Goal: Task Accomplishment & Management: Manage account settings

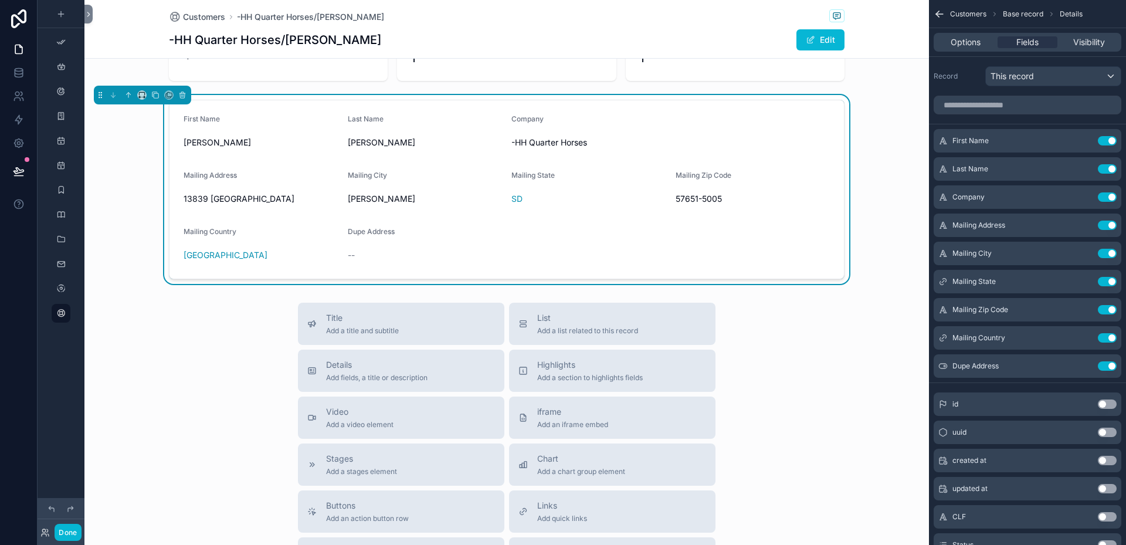
scroll to position [235, 0]
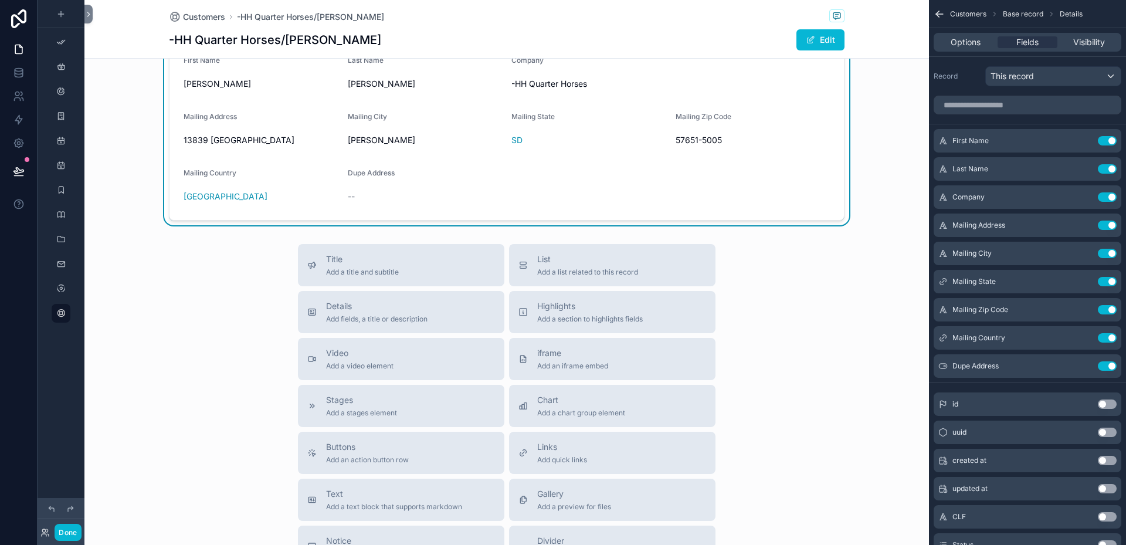
click at [498, 199] on form "First Name [PERSON_NAME] Last Name [PERSON_NAME] Company -HH Quarter Horses Mai…" at bounding box center [506, 131] width 674 height 178
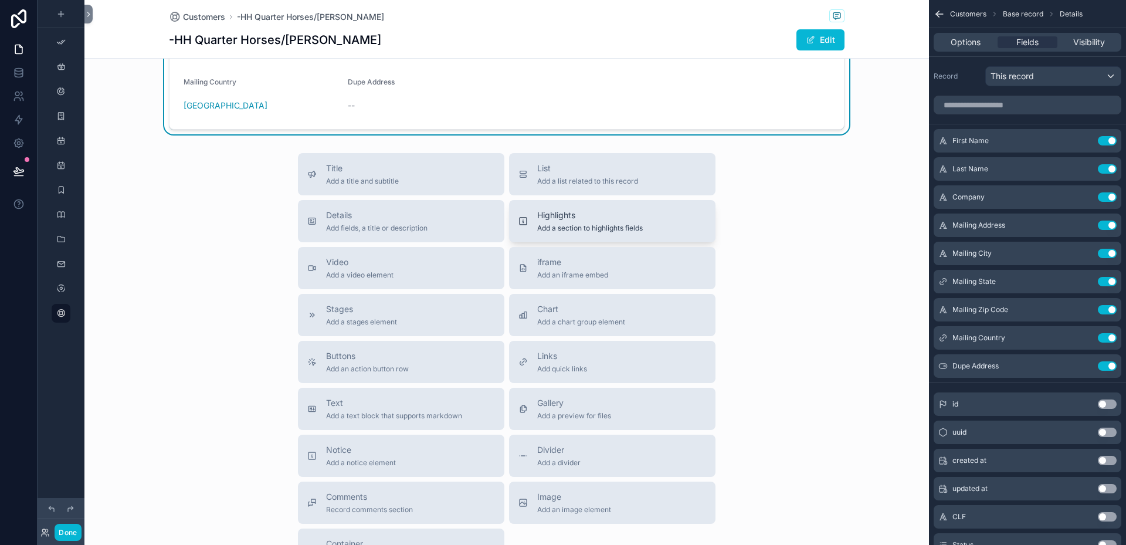
scroll to position [352, 0]
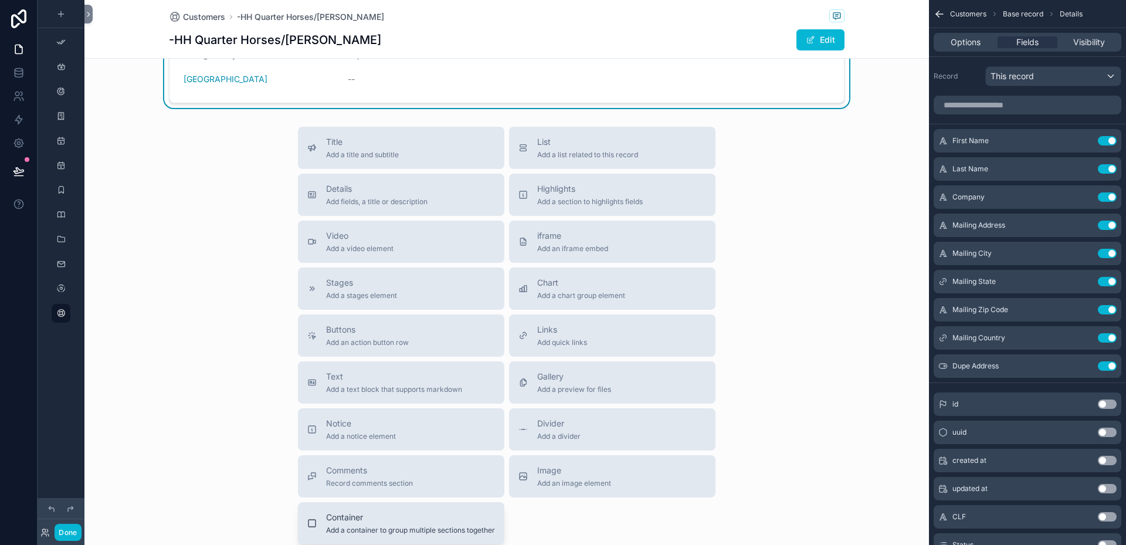
click at [390, 519] on span "Container" at bounding box center [410, 517] width 169 height 12
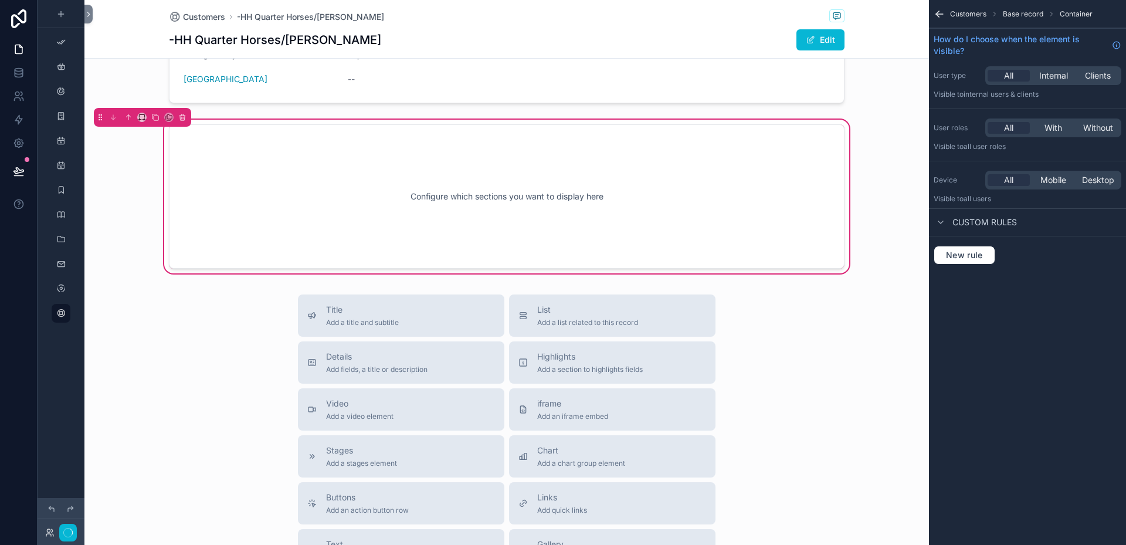
scroll to position [276, 0]
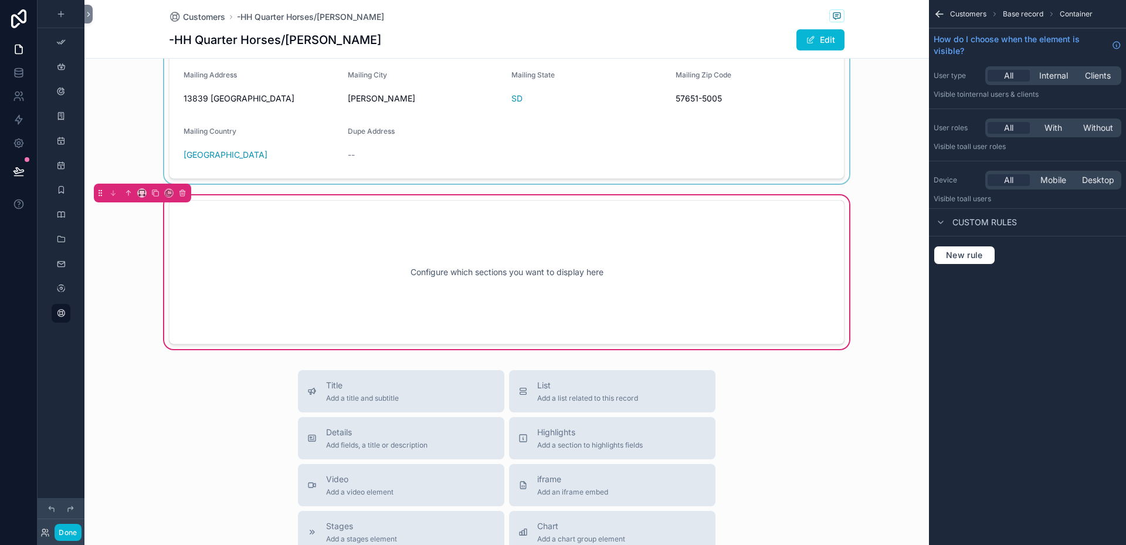
click at [606, 126] on div "scrollable content" at bounding box center [506, 89] width 845 height 189
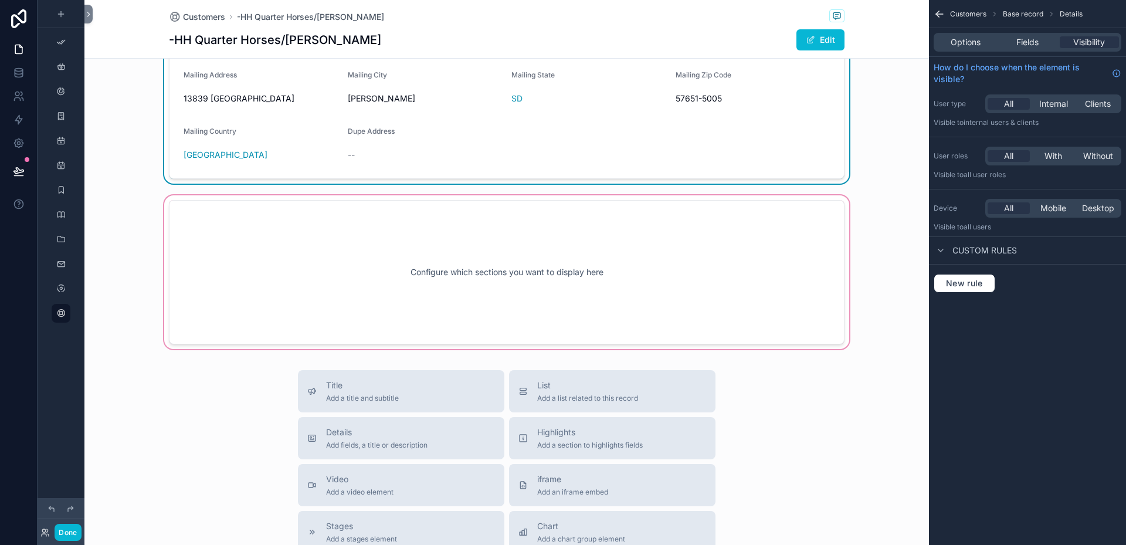
click at [499, 273] on div "scrollable content" at bounding box center [506, 272] width 845 height 158
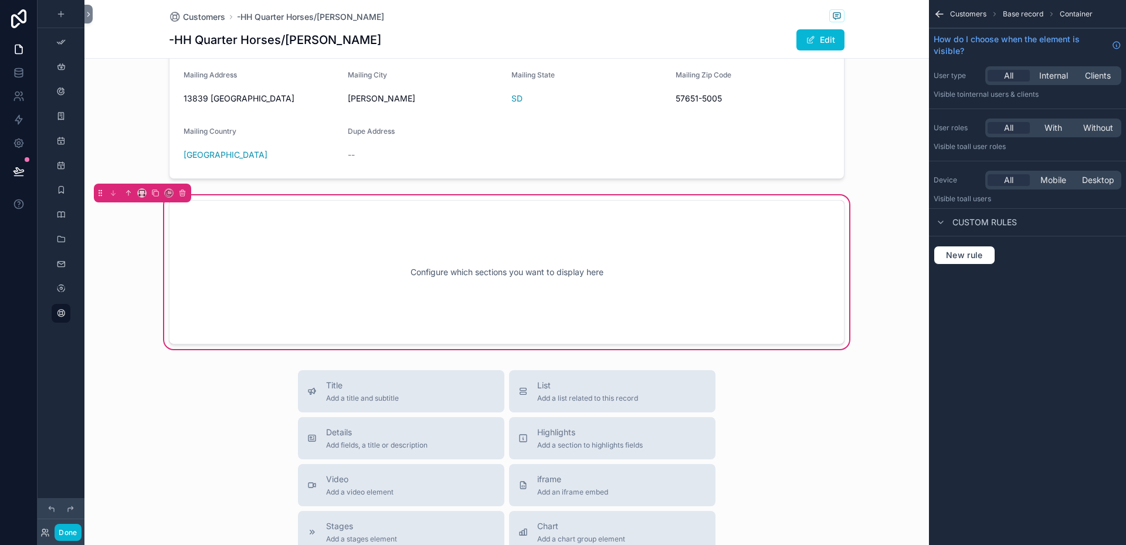
drag, startPoint x: 480, startPoint y: 101, endPoint x: 479, endPoint y: 223, distance: 121.4
click at [479, 223] on div "1 Active 2 Inactive Rating Job Mail Stats On Mailing List Catalog Count 1 Spira…" at bounding box center [506, 73] width 845 height 555
click at [544, 243] on div "Configure which sections you want to display here" at bounding box center [506, 272] width 637 height 106
click at [969, 9] on span "Customers" at bounding box center [968, 13] width 36 height 9
click at [968, 11] on span "Customers" at bounding box center [968, 13] width 36 height 9
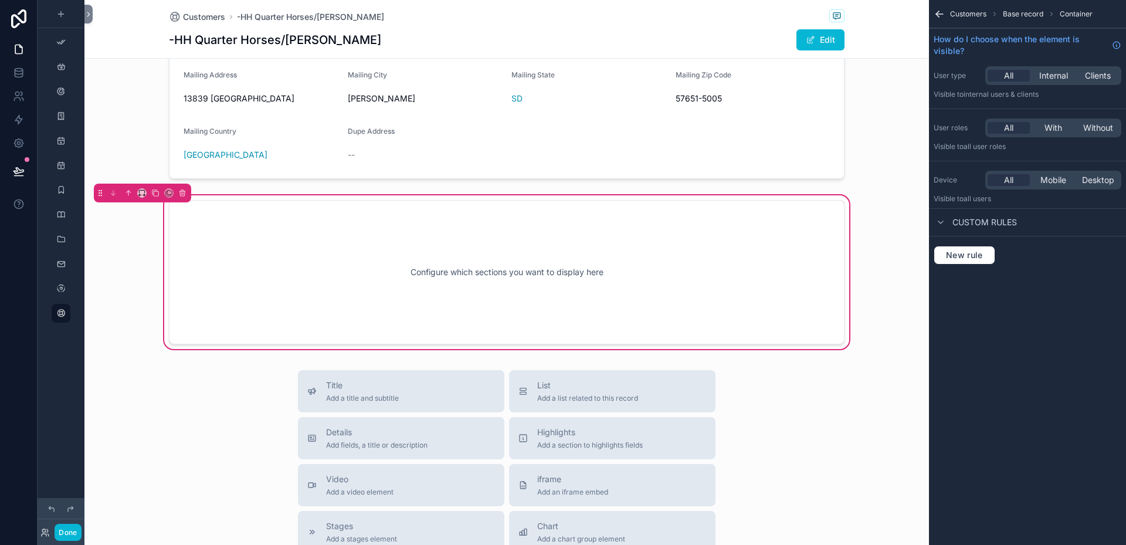
click at [717, 240] on div "Configure which sections you want to display here" at bounding box center [506, 272] width 637 height 106
click at [460, 432] on div "Details Add fields, a title or description" at bounding box center [401, 437] width 188 height 23
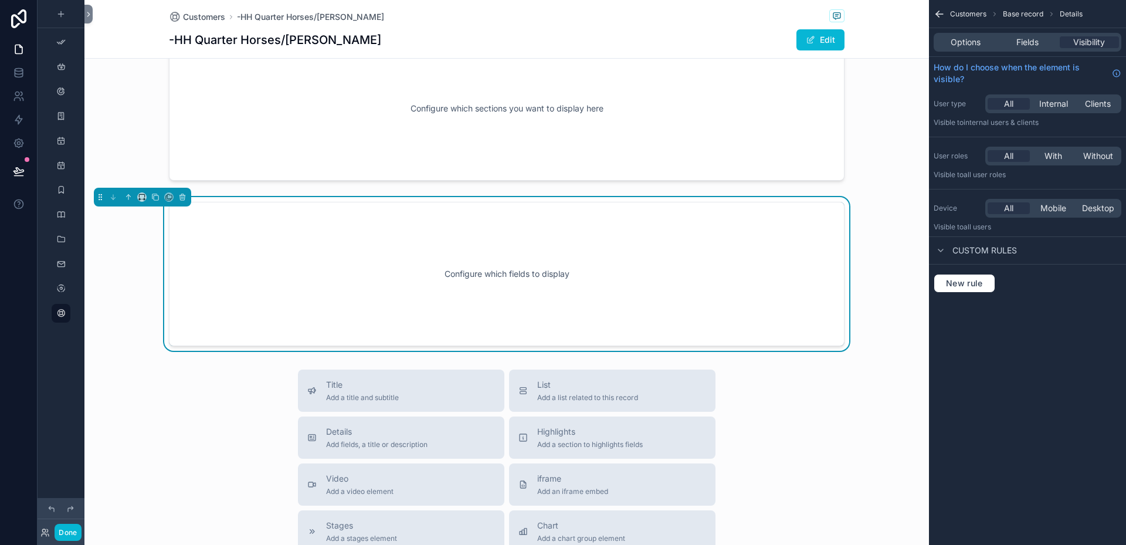
scroll to position [442, 0]
click at [126, 192] on icon "scrollable content" at bounding box center [128, 195] width 8 height 8
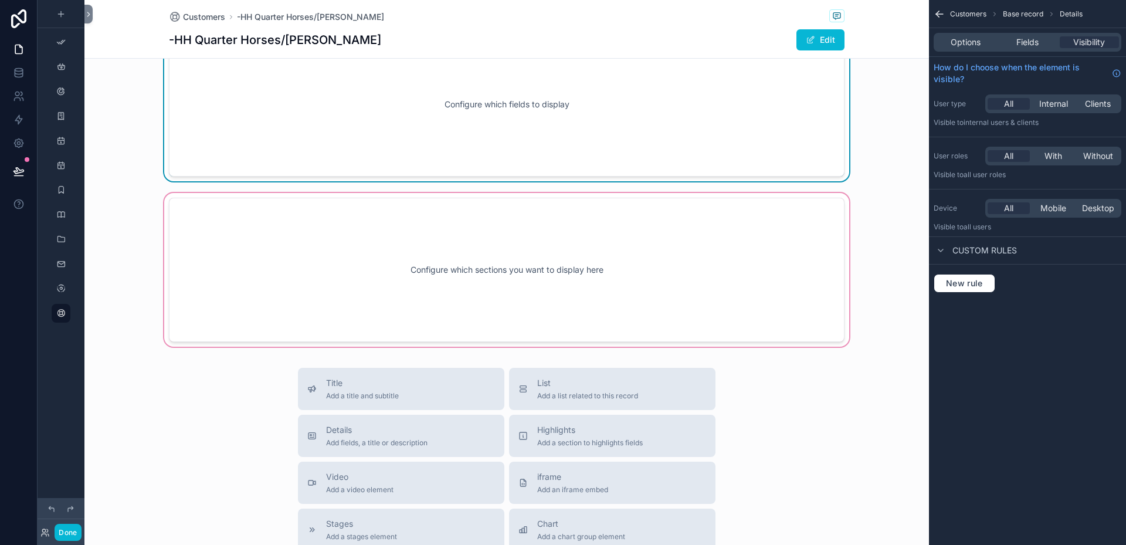
click at [388, 249] on div "scrollable content" at bounding box center [506, 270] width 845 height 158
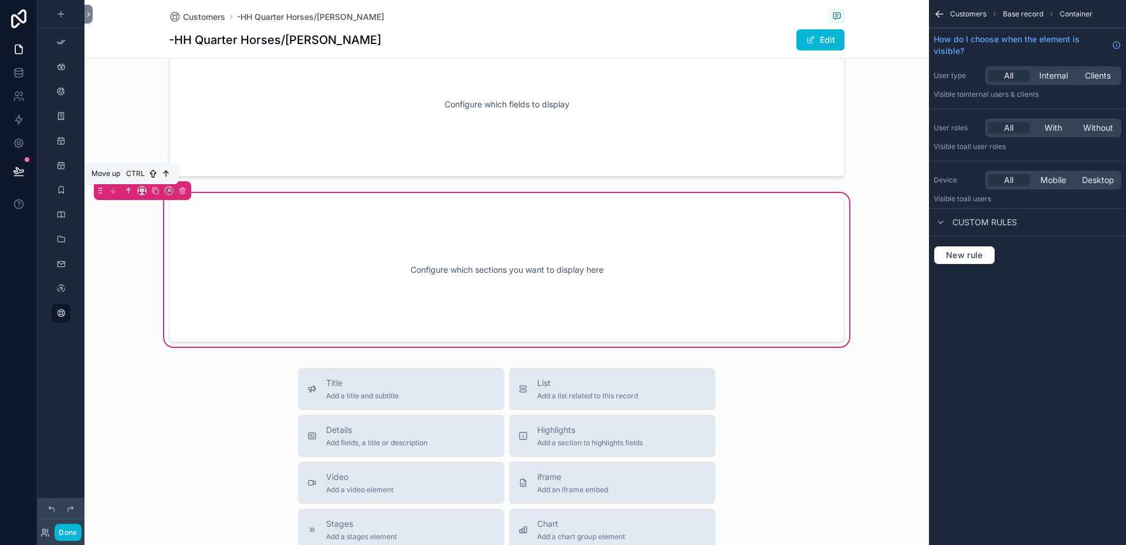
click at [131, 189] on icon "scrollable content" at bounding box center [128, 190] width 8 height 8
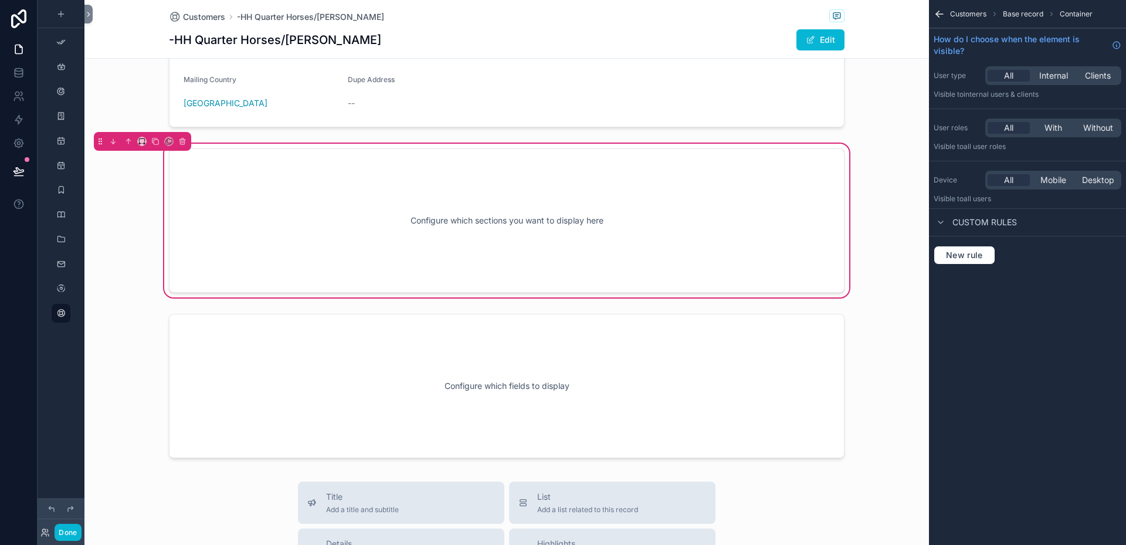
scroll to position [324, 0]
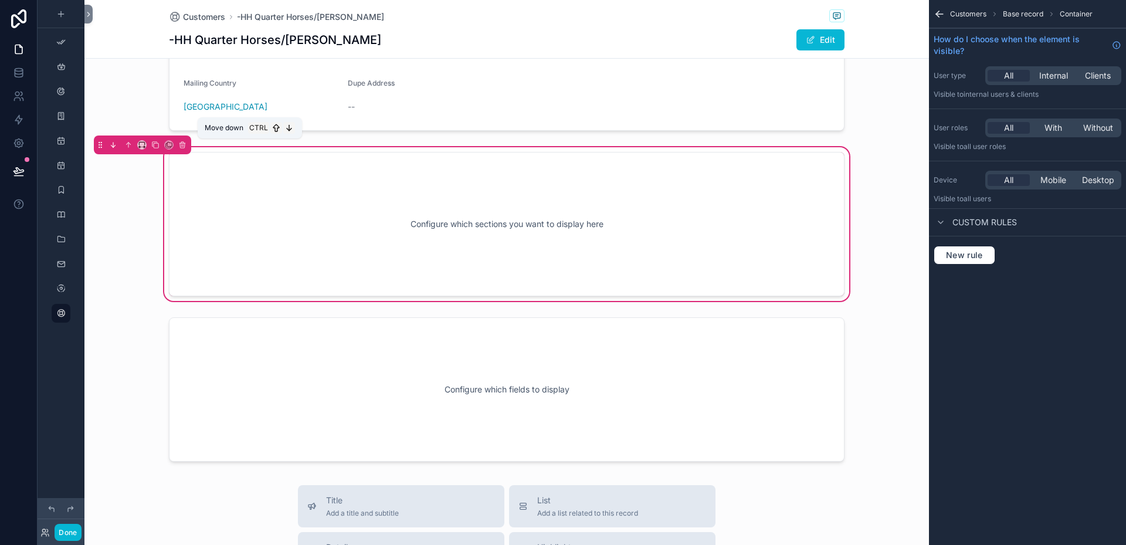
click at [113, 146] on icon "scrollable content" at bounding box center [113, 145] width 0 height 5
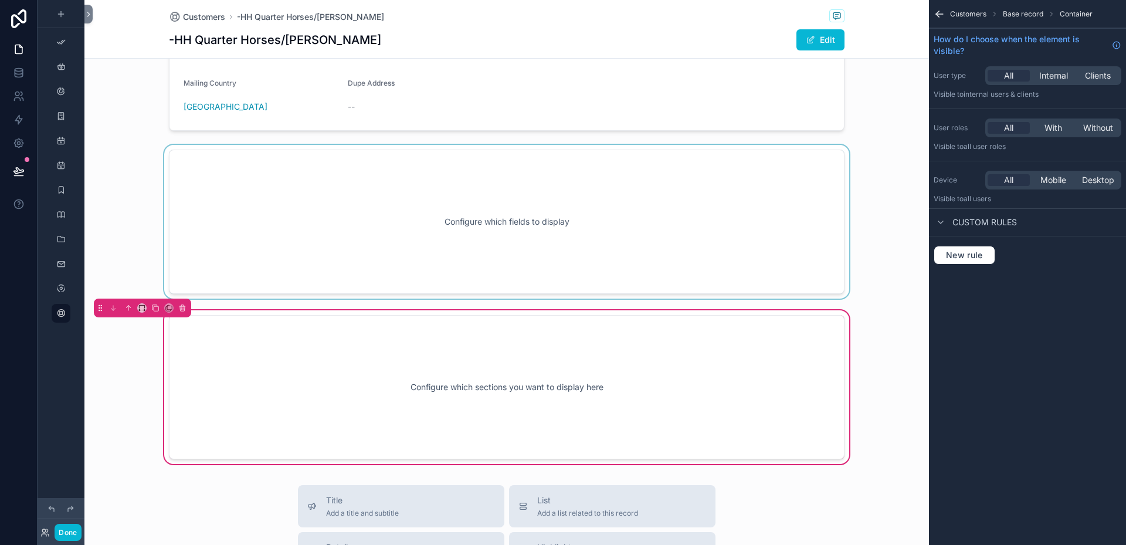
click at [484, 212] on div "scrollable content" at bounding box center [506, 222] width 845 height 154
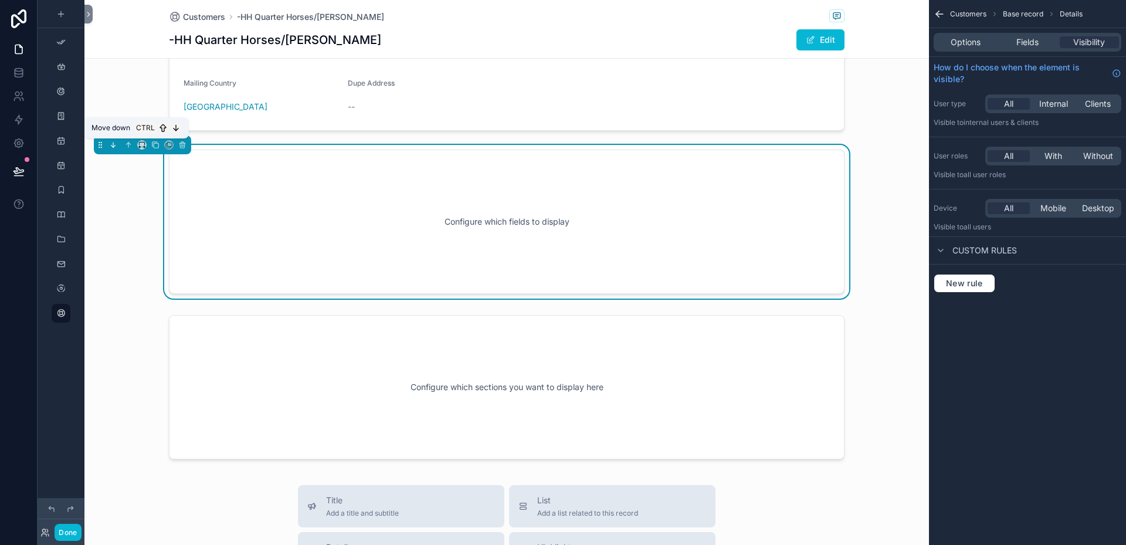
click at [116, 145] on icon "scrollable content" at bounding box center [113, 145] width 8 height 8
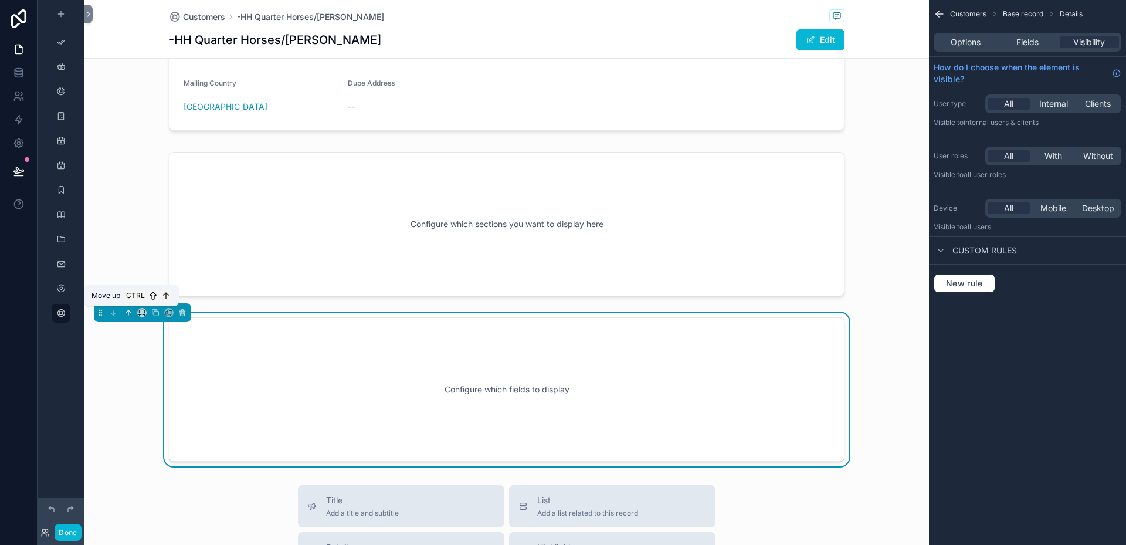
click at [126, 316] on icon "scrollable content" at bounding box center [128, 312] width 8 height 8
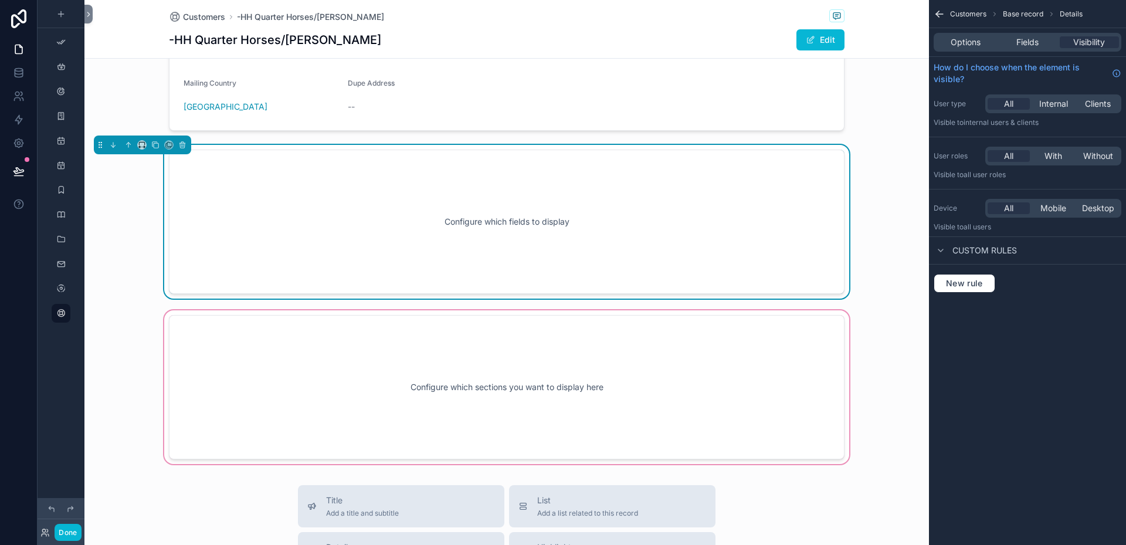
click at [616, 403] on div "scrollable content" at bounding box center [506, 387] width 845 height 158
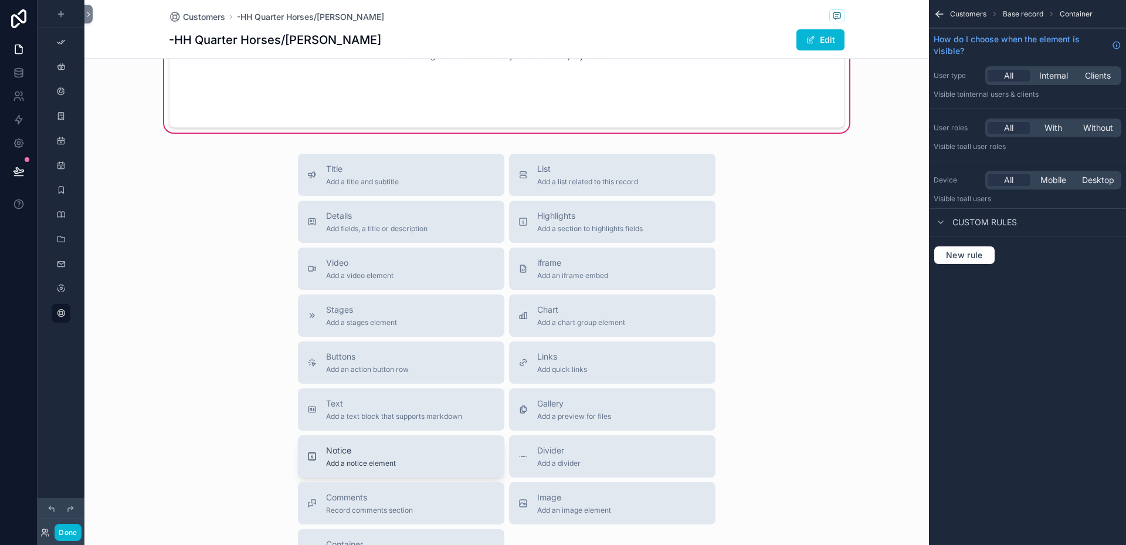
scroll to position [735, 0]
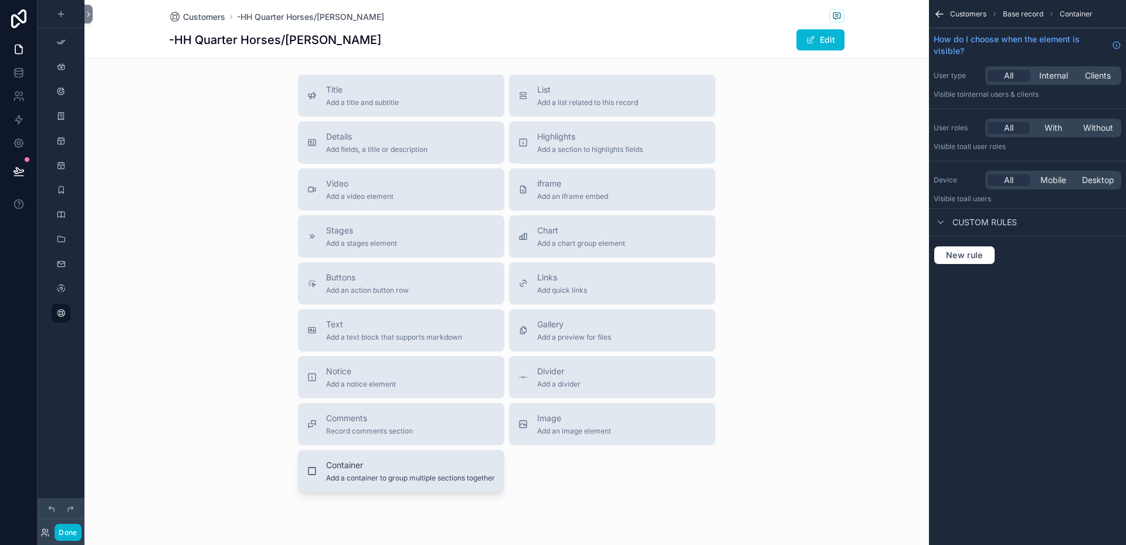
click at [356, 461] on span "Container" at bounding box center [410, 465] width 169 height 12
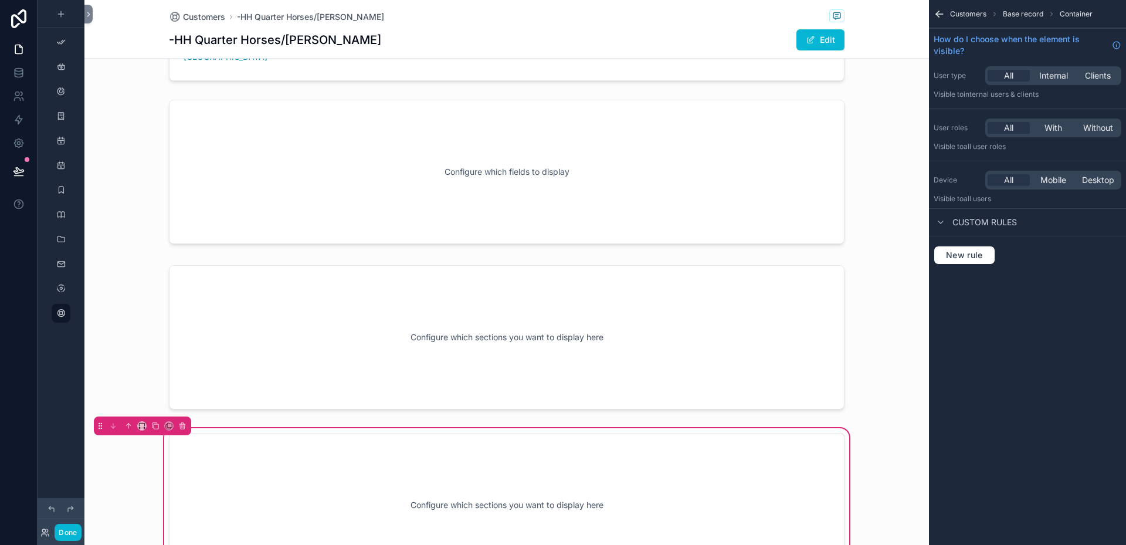
scroll to position [372, 0]
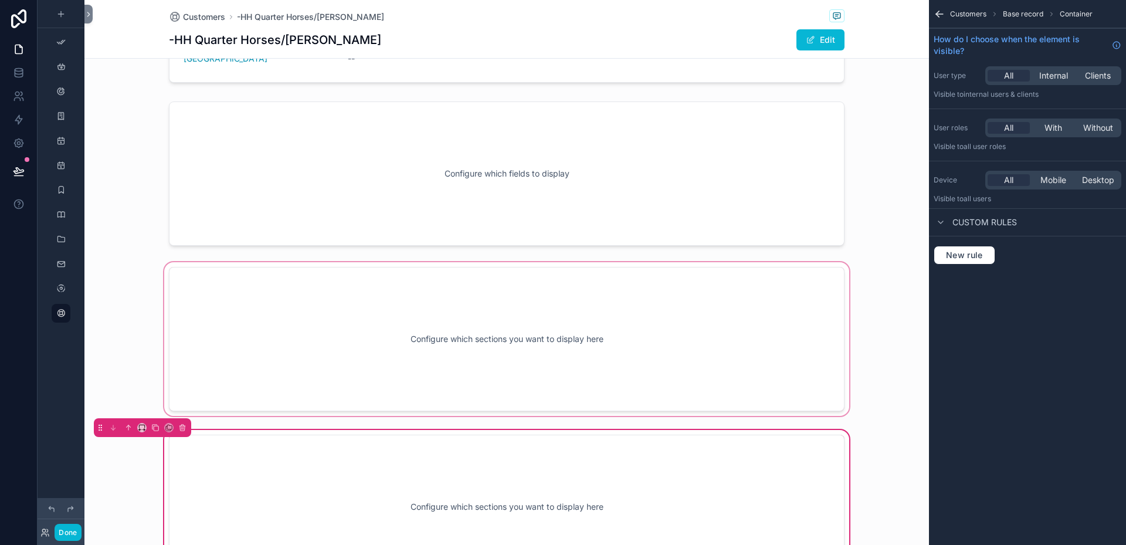
click at [450, 308] on div "scrollable content" at bounding box center [506, 339] width 845 height 158
click at [198, 271] on div "scrollable content" at bounding box center [506, 339] width 845 height 158
click at [182, 426] on icon "scrollable content" at bounding box center [182, 427] width 8 height 8
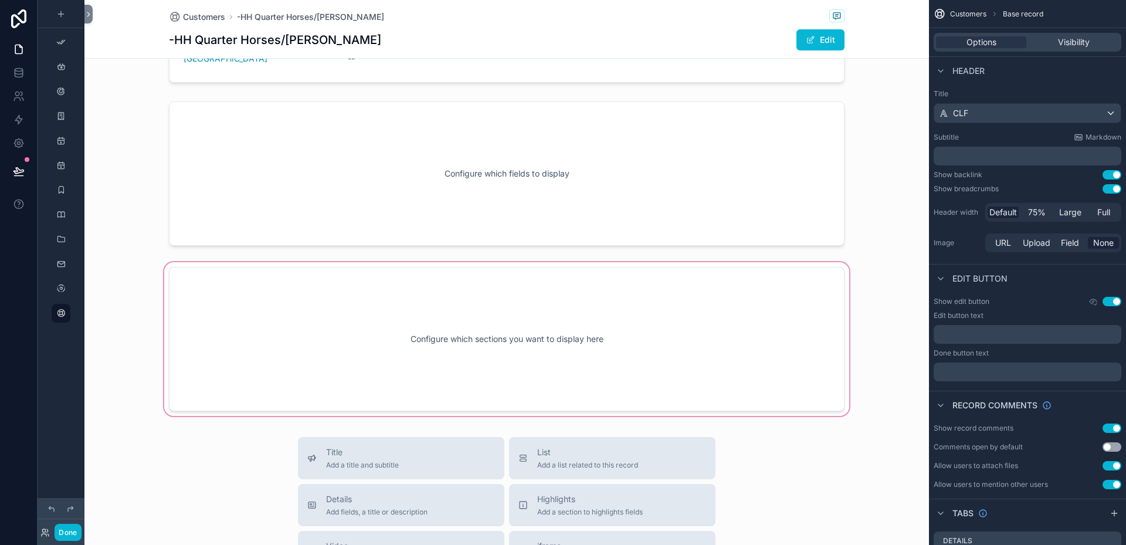
click at [278, 324] on div "scrollable content" at bounding box center [506, 339] width 845 height 158
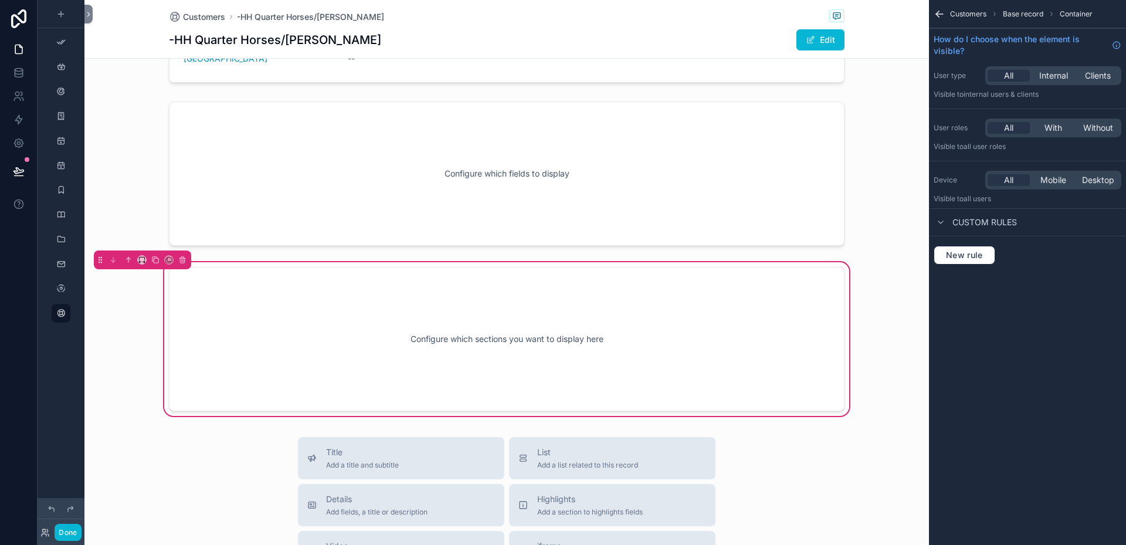
click at [642, 308] on div "Configure which sections you want to display here" at bounding box center [506, 339] width 637 height 106
click at [968, 13] on span "Customers" at bounding box center [968, 13] width 36 height 9
click at [1023, 9] on span "Base record" at bounding box center [1023, 13] width 40 height 9
click at [1070, 14] on span "Container" at bounding box center [1076, 13] width 33 height 9
click at [205, 296] on div "Configure which sections you want to display here" at bounding box center [506, 339] width 637 height 106
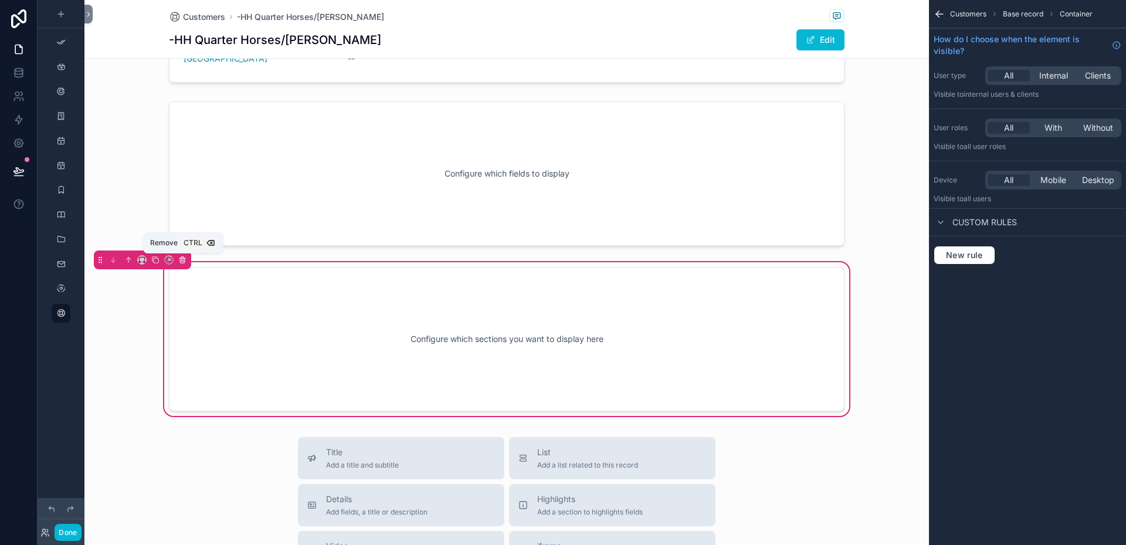
click at [182, 259] on icon "scrollable content" at bounding box center [182, 260] width 8 height 8
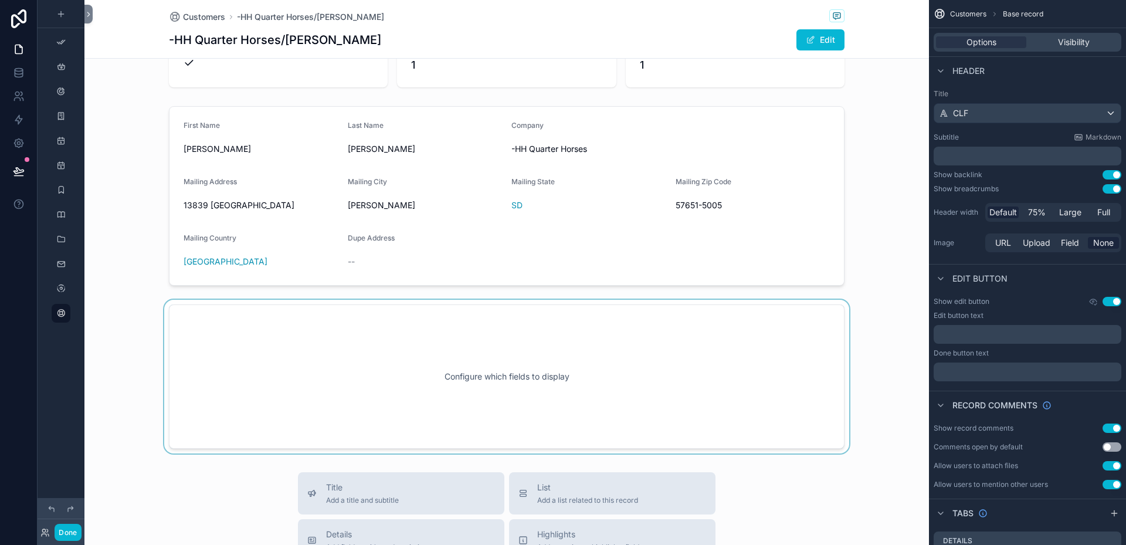
scroll to position [138, 0]
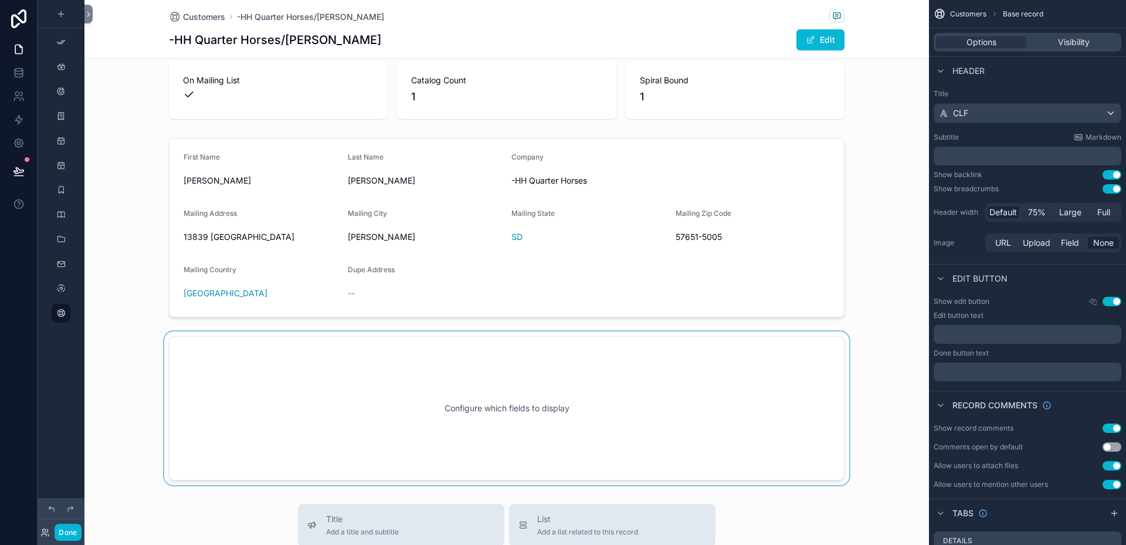
click at [598, 374] on div "scrollable content" at bounding box center [506, 408] width 845 height 154
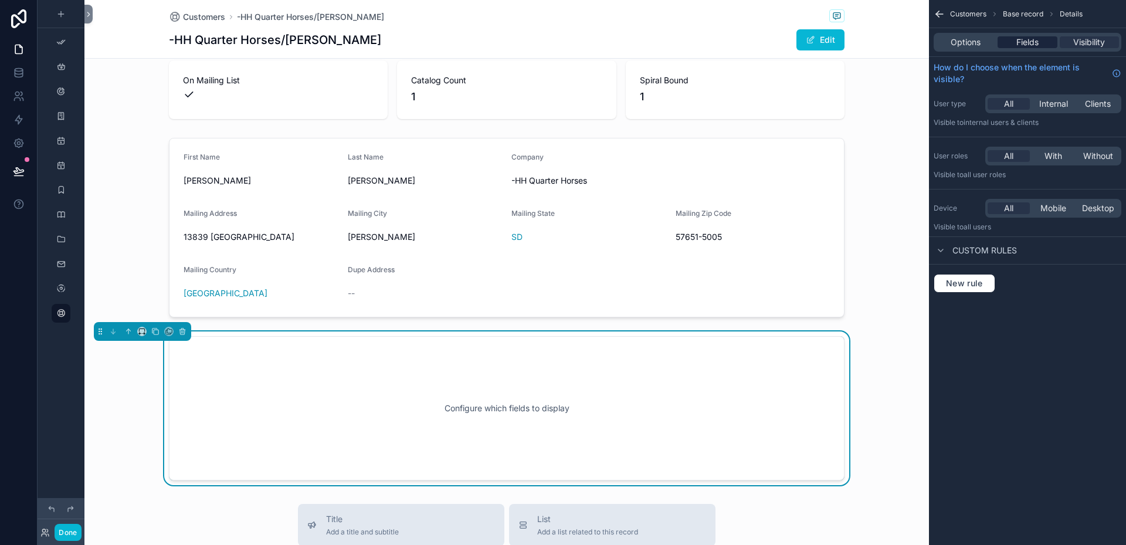
click at [1026, 42] on span "Fields" at bounding box center [1027, 42] width 22 height 12
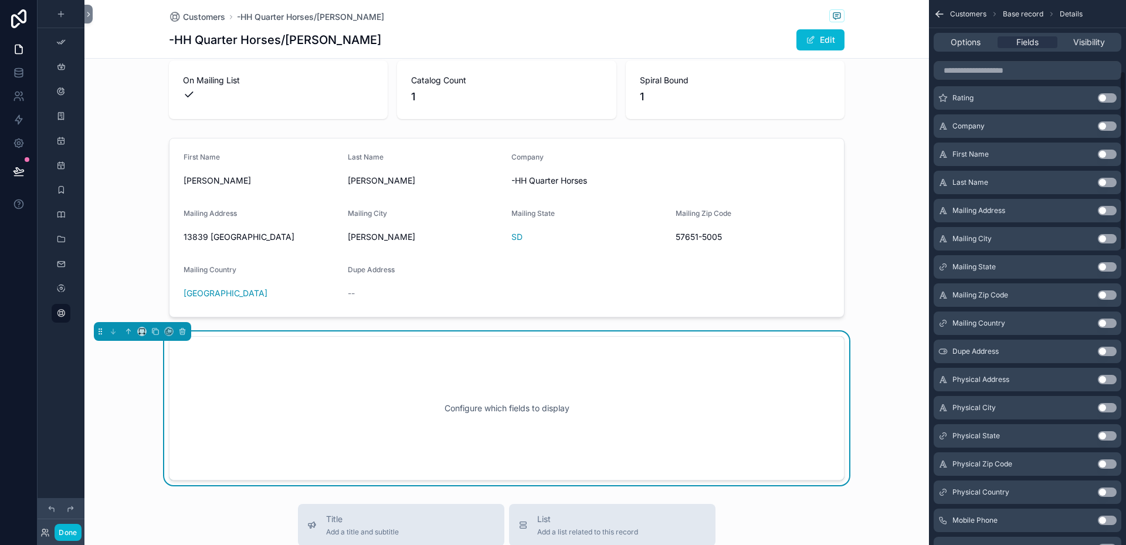
scroll to position [235, 0]
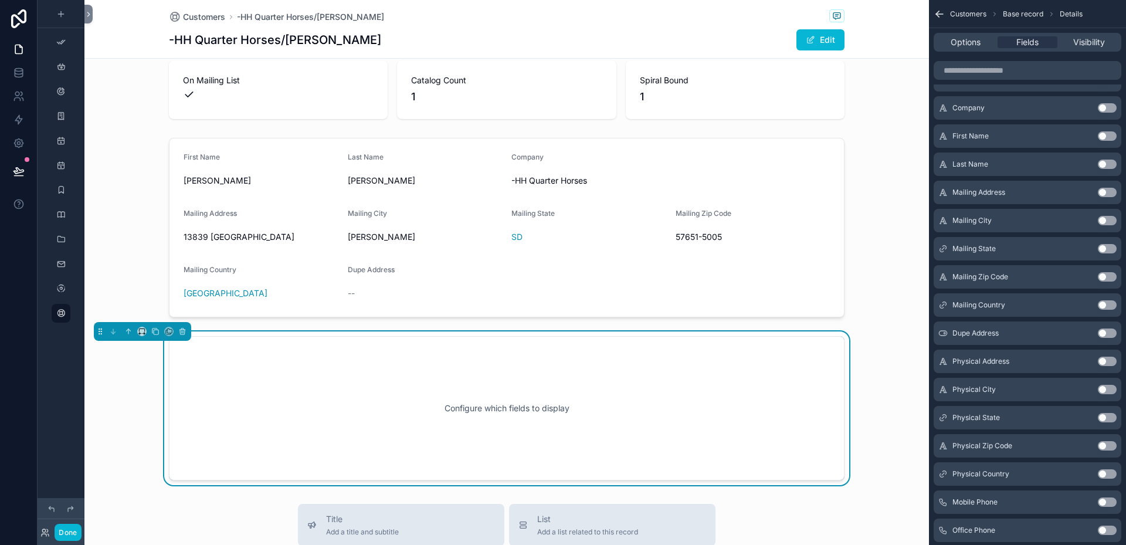
click at [1010, 359] on div "Physical Address Use setting" at bounding box center [1028, 361] width 188 height 23
click at [1114, 360] on button "Use setting" at bounding box center [1107, 361] width 19 height 9
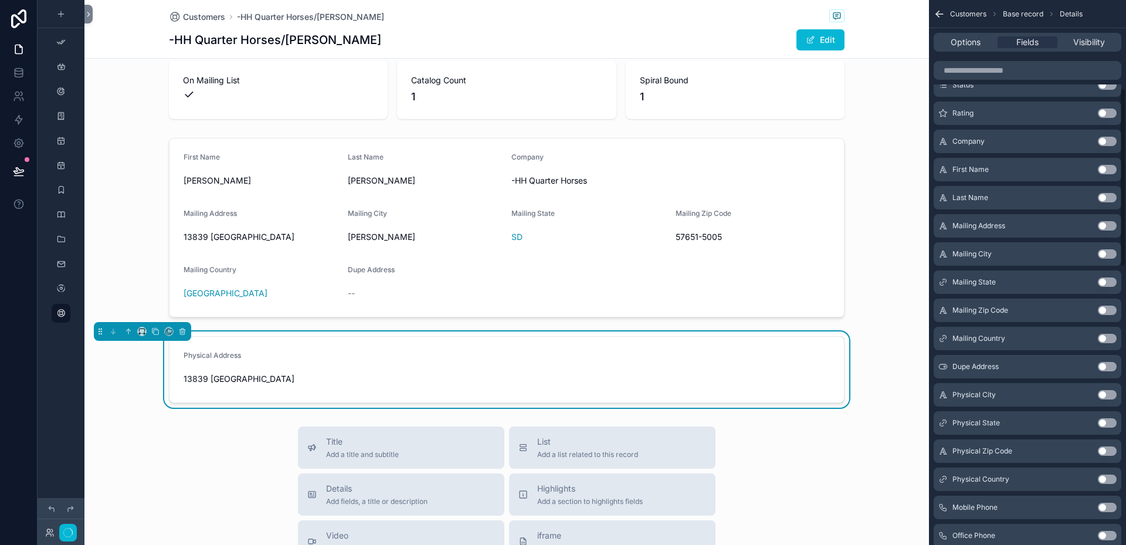
scroll to position [268, 0]
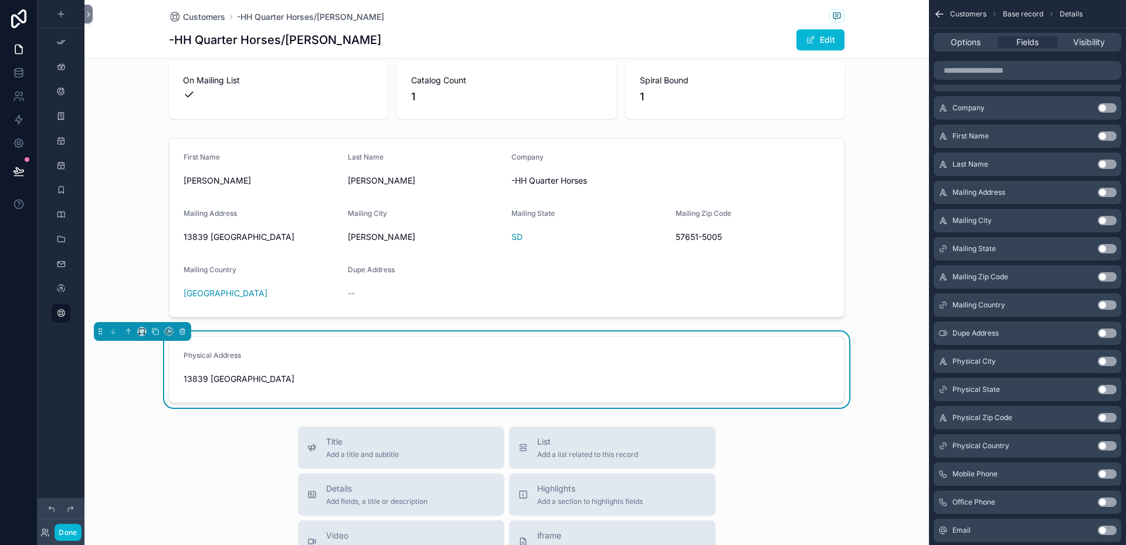
click at [1114, 360] on button "Use setting" at bounding box center [1107, 361] width 19 height 9
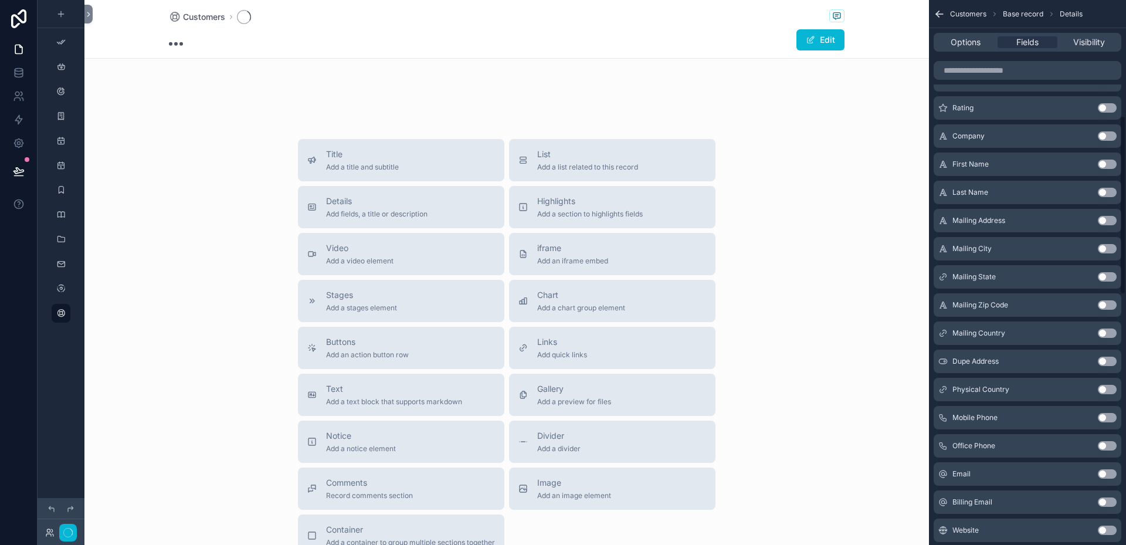
scroll to position [352, 0]
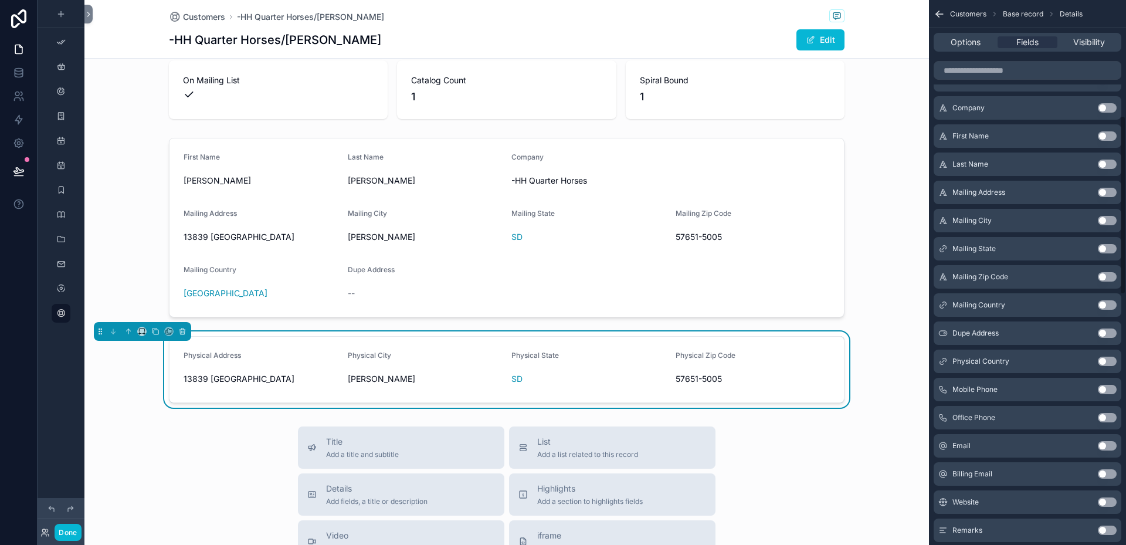
click at [1114, 360] on button "Use setting" at bounding box center [1107, 361] width 19 height 9
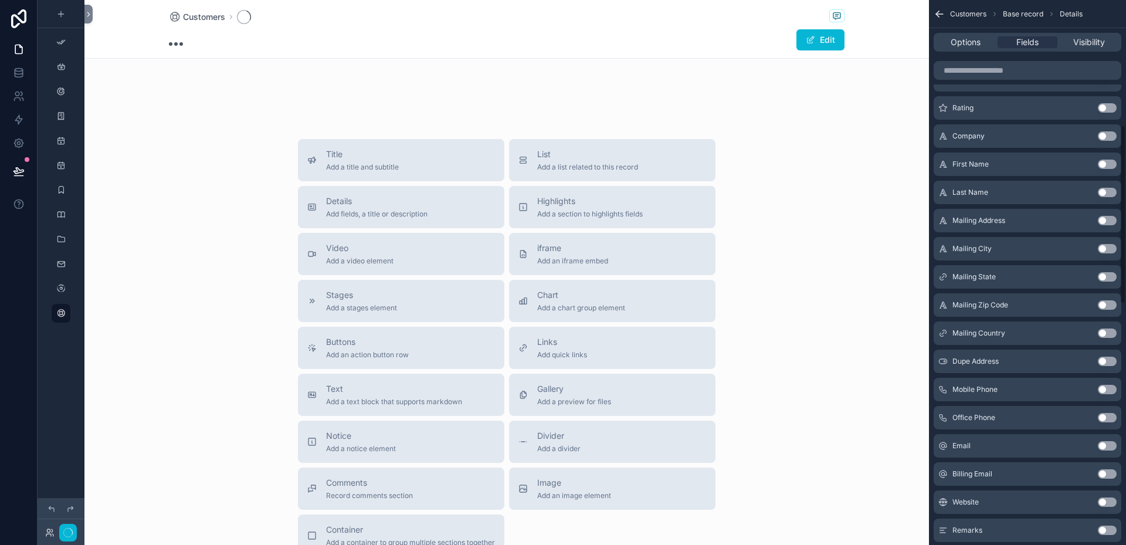
scroll to position [381, 0]
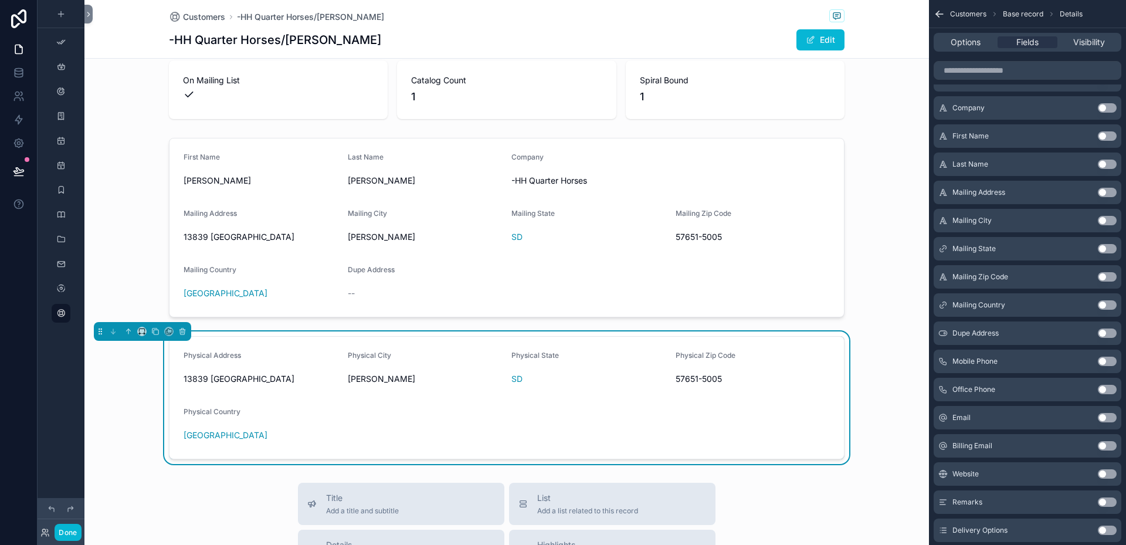
click at [455, 419] on form "Physical Address [STREET_ADDRESS][US_STATE] Physical Zip Code 57651-5005 Physic…" at bounding box center [506, 398] width 674 height 122
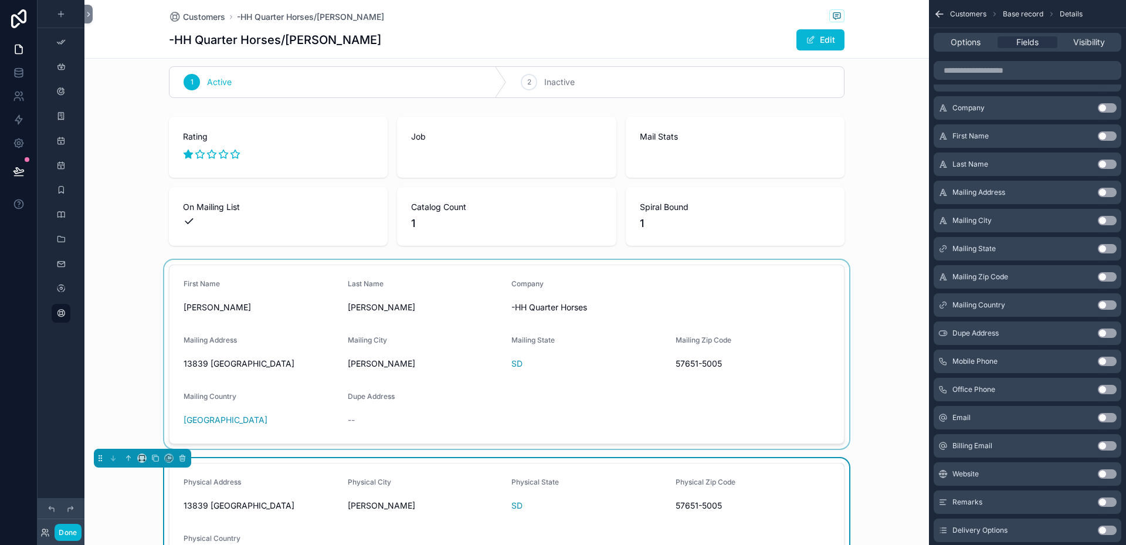
scroll to position [0, 0]
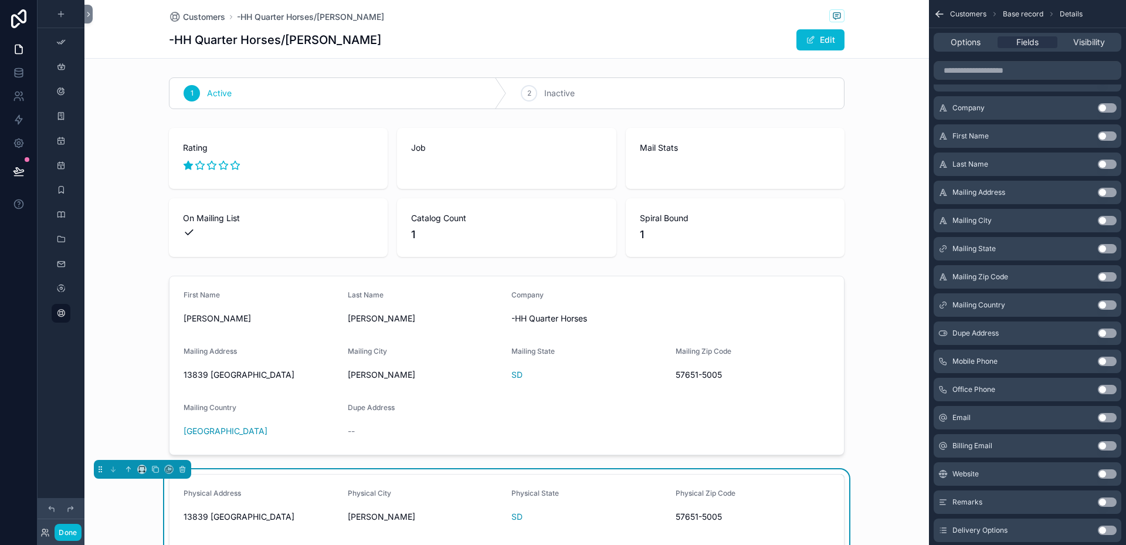
click at [964, 34] on div "Options Fields Visibility" at bounding box center [1028, 42] width 188 height 19
click at [963, 40] on span "Options" at bounding box center [966, 42] width 30 height 12
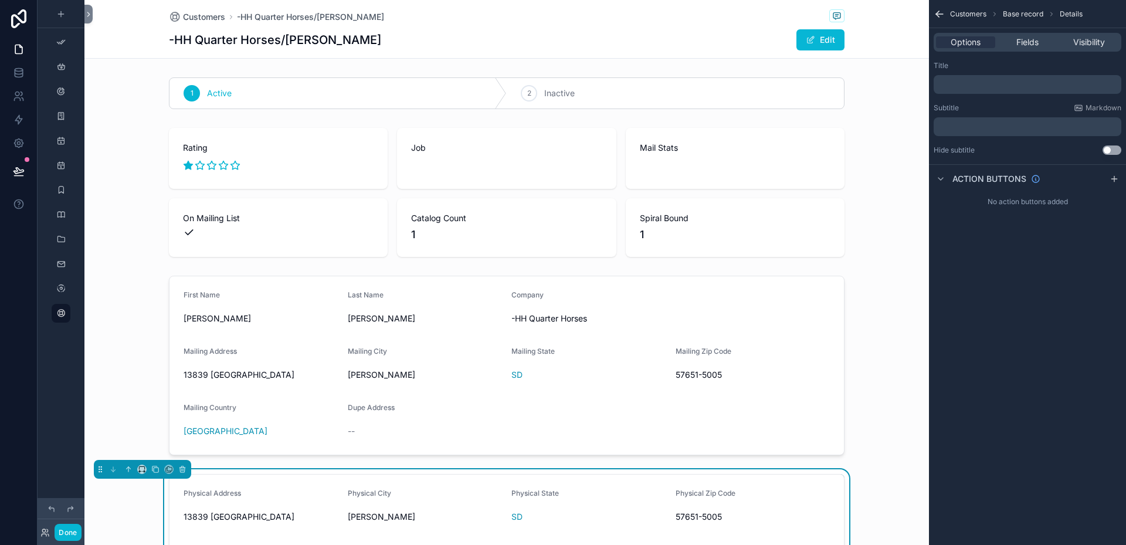
click at [504, 40] on div "-HH Quarter Horses/[PERSON_NAME]" at bounding box center [507, 40] width 676 height 22
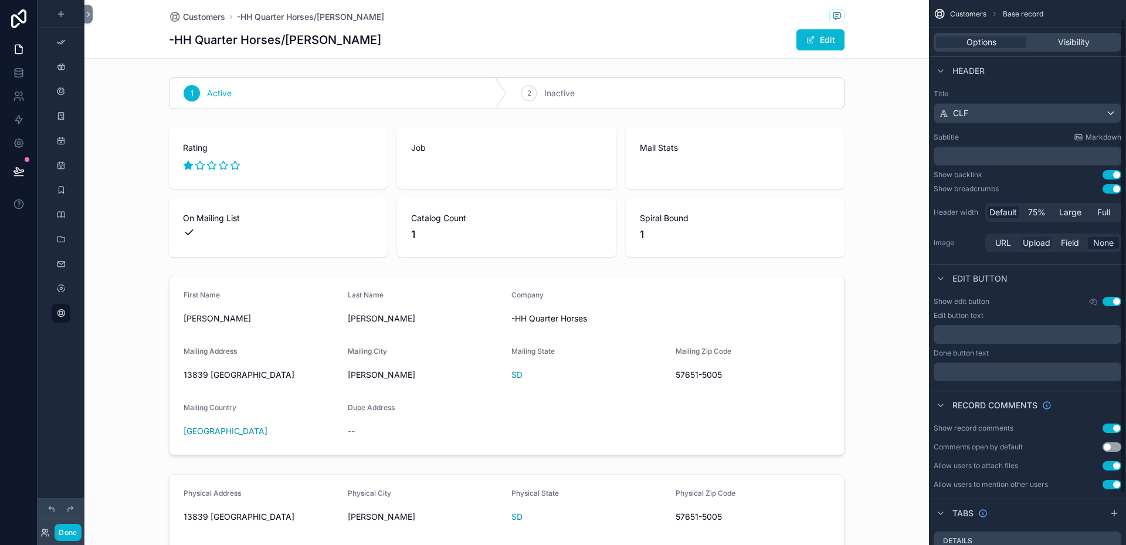
scroll to position [59, 0]
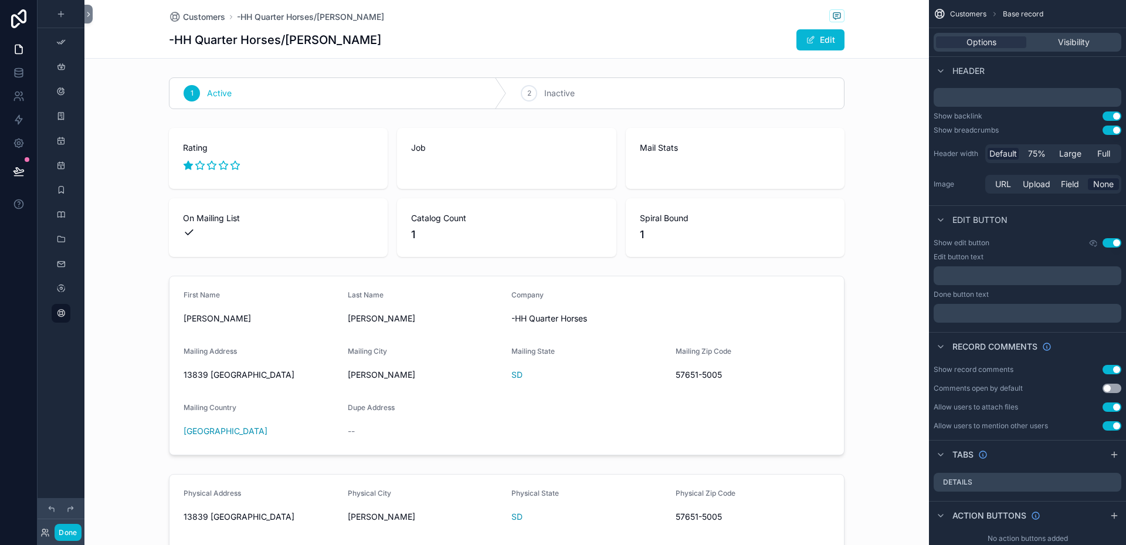
click at [1109, 370] on button "Use setting" at bounding box center [1112, 369] width 19 height 9
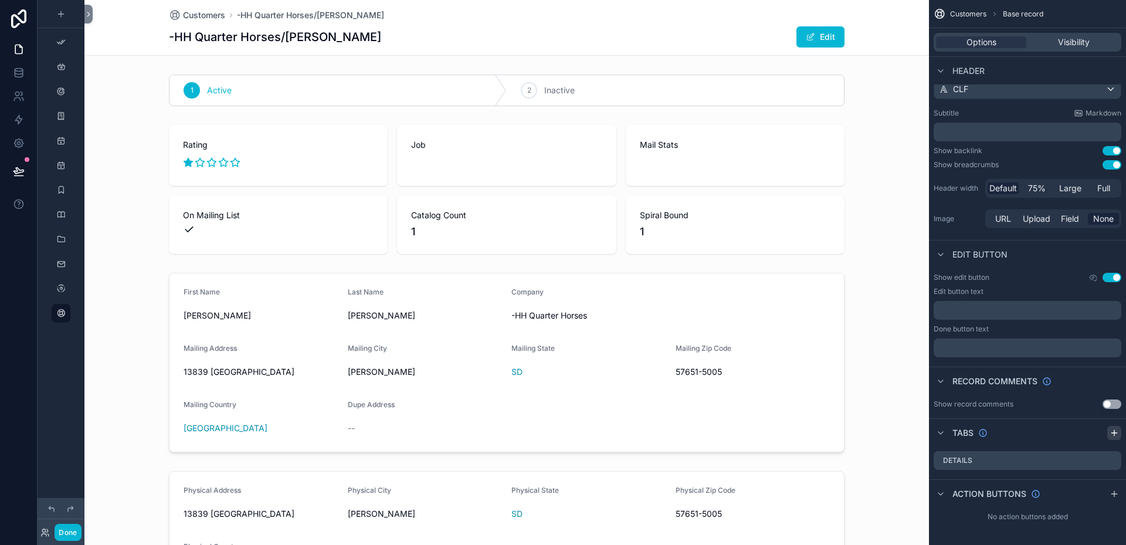
click at [1114, 431] on icon "scrollable content" at bounding box center [1114, 432] width 9 height 9
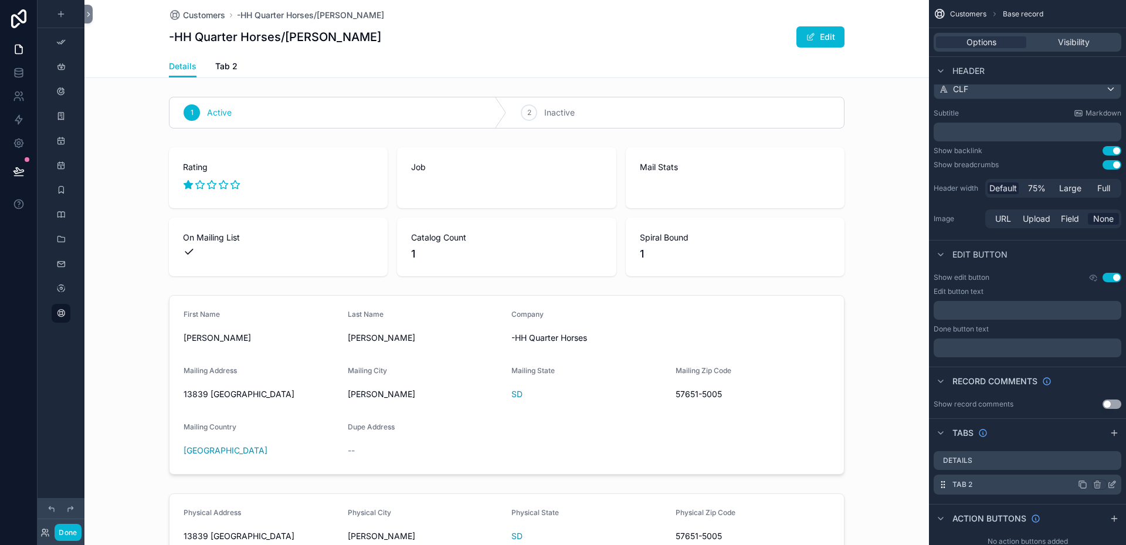
click at [1113, 486] on icon "scrollable content" at bounding box center [1111, 484] width 9 height 9
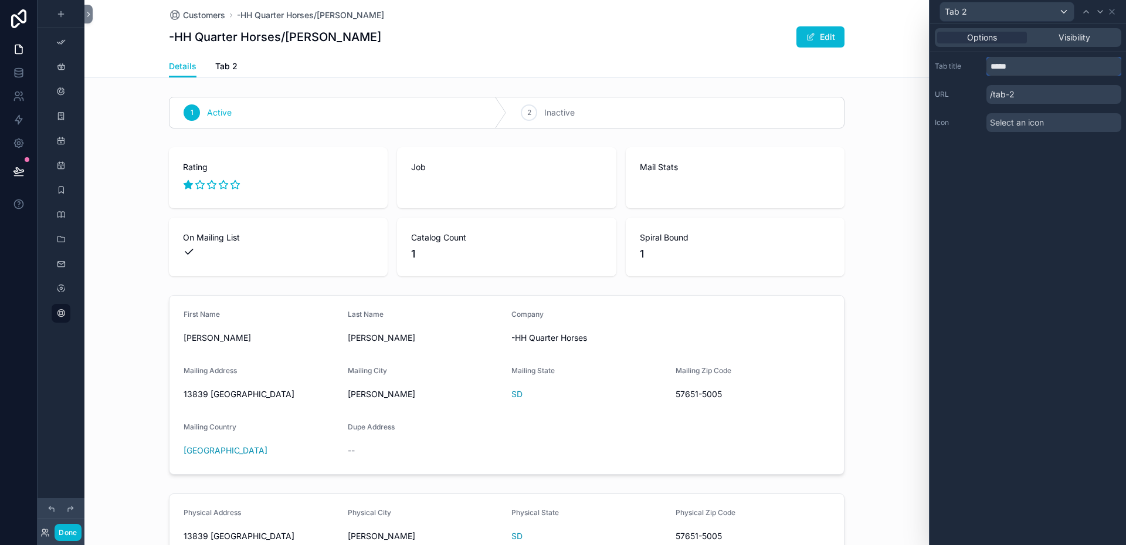
drag, startPoint x: 1023, startPoint y: 66, endPoint x: 992, endPoint y: 66, distance: 31.1
click at [992, 66] on input "*****" at bounding box center [1053, 66] width 135 height 19
type input "**********"
click at [1076, 37] on span "Visibility" at bounding box center [1075, 38] width 32 height 12
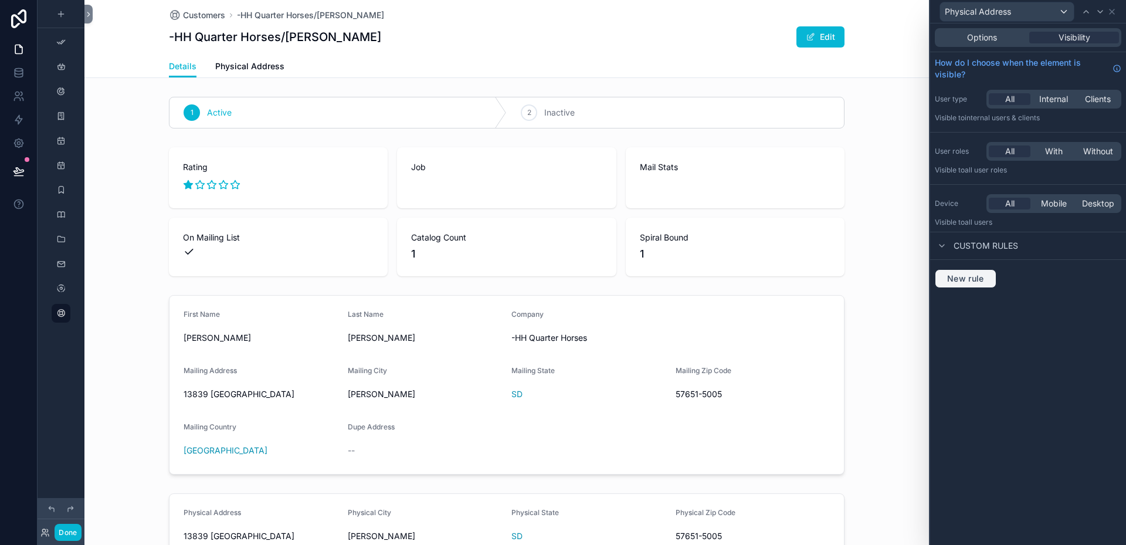
click at [961, 279] on span "New rule" at bounding box center [965, 278] width 46 height 11
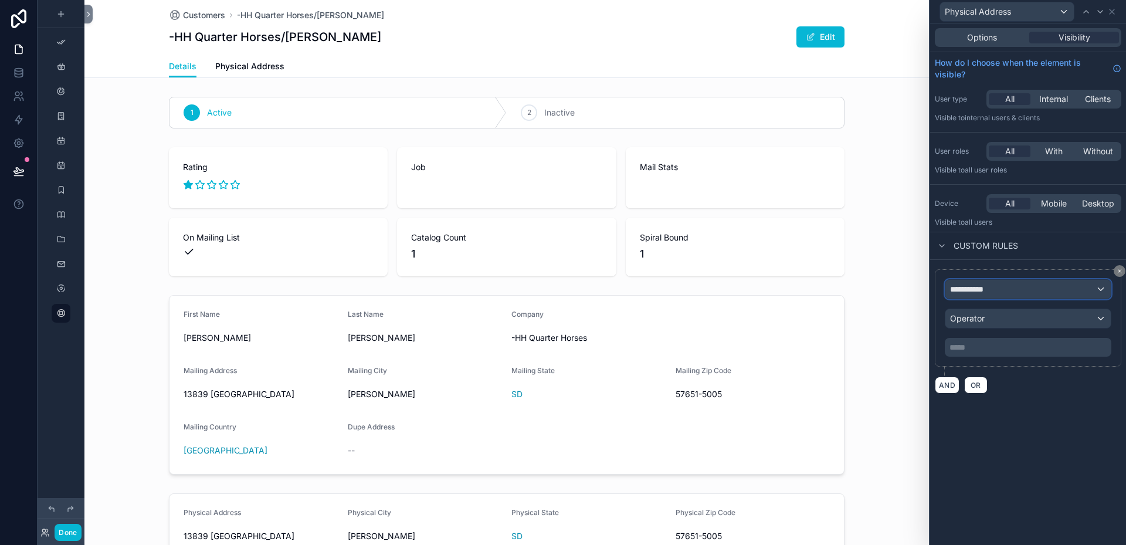
click at [1096, 285] on div "**********" at bounding box center [1027, 289] width 165 height 19
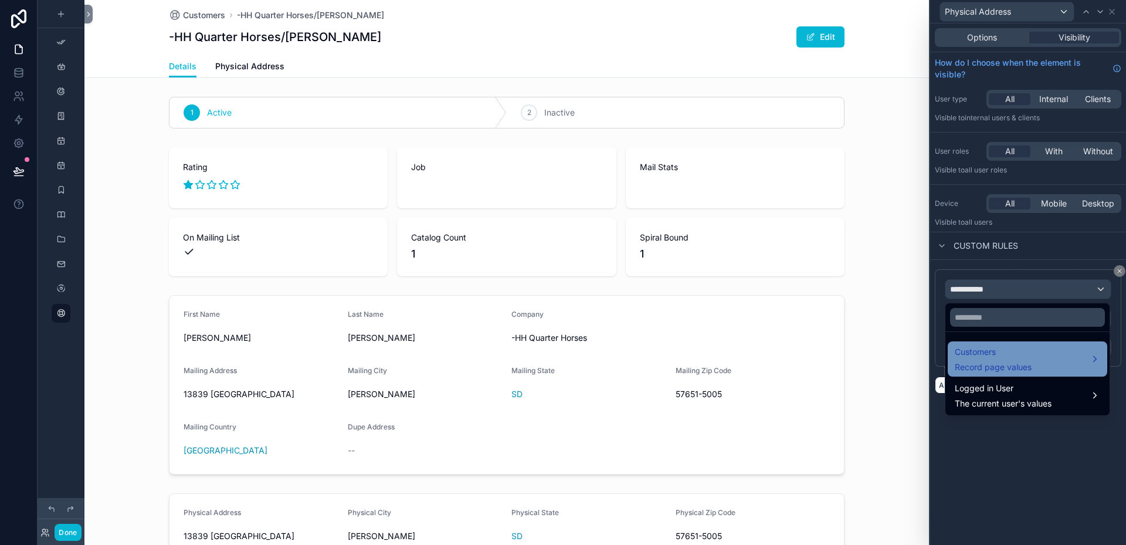
click at [995, 350] on span "Customers" at bounding box center [993, 352] width 77 height 14
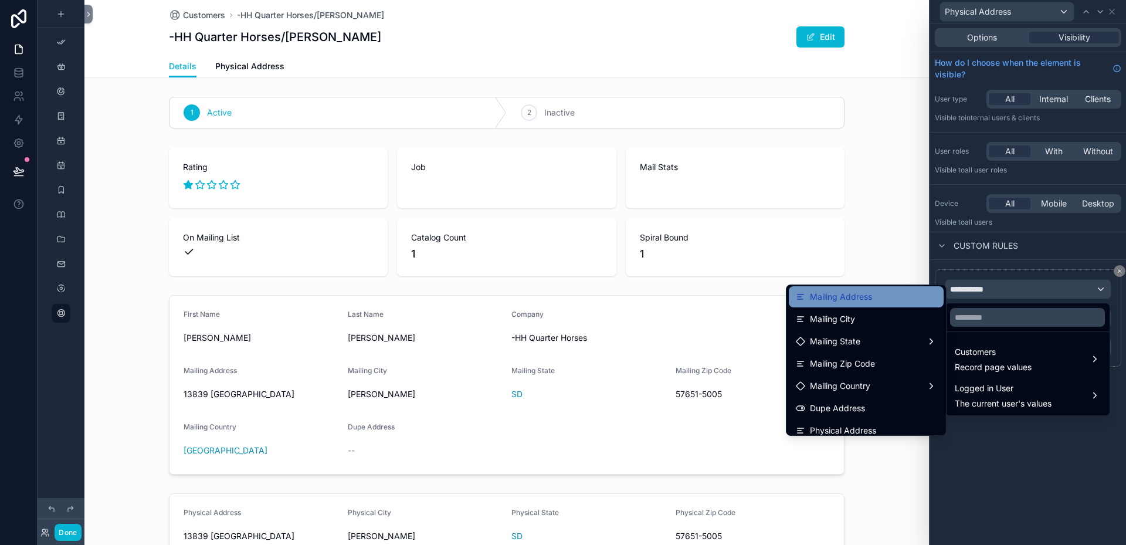
scroll to position [176, 0]
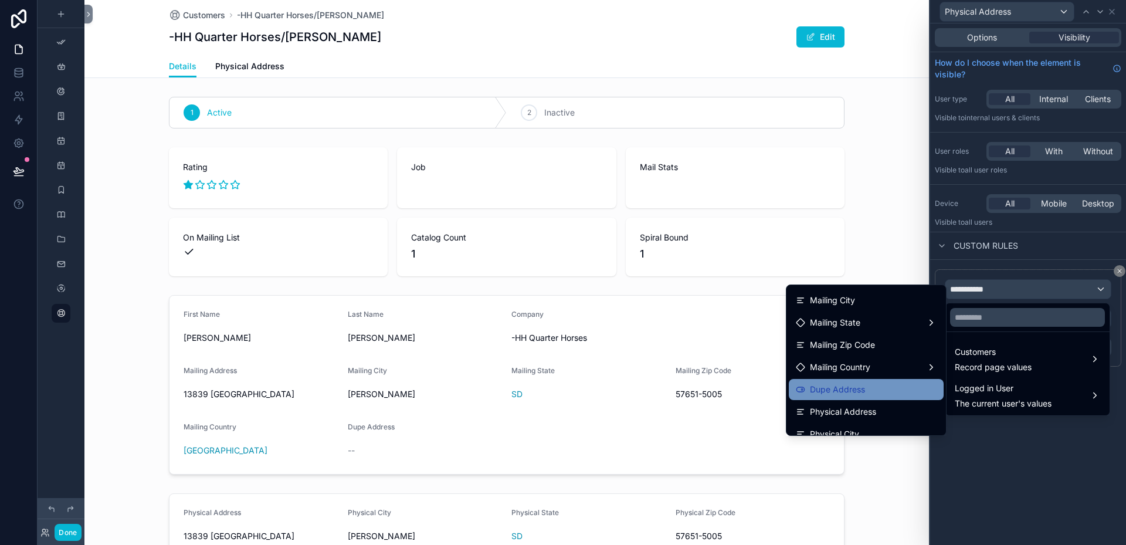
click at [843, 389] on span "Dupe Address" at bounding box center [837, 389] width 55 height 14
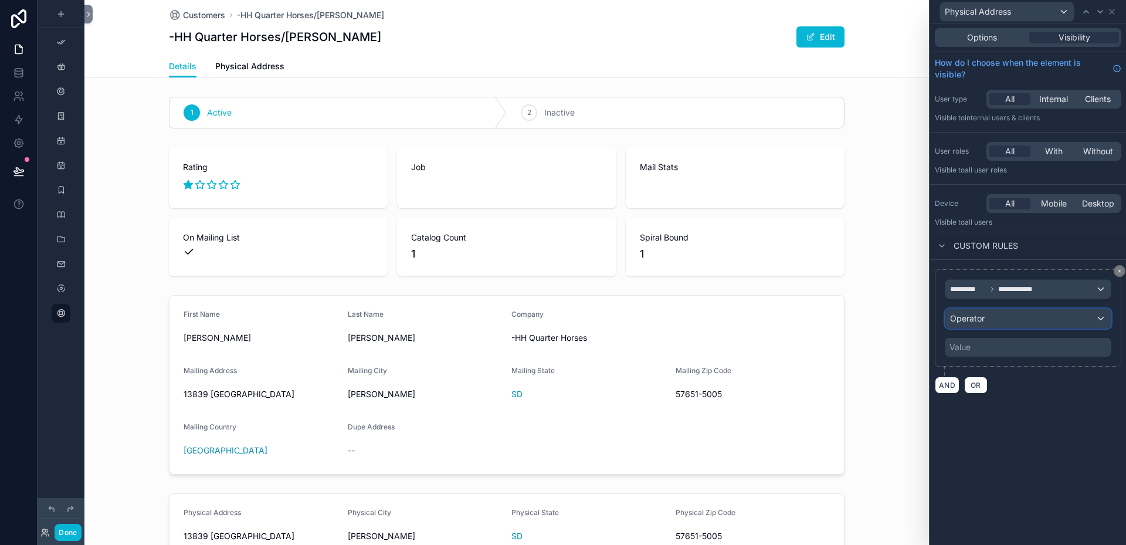
click at [988, 316] on div "Operator" at bounding box center [1027, 318] width 165 height 19
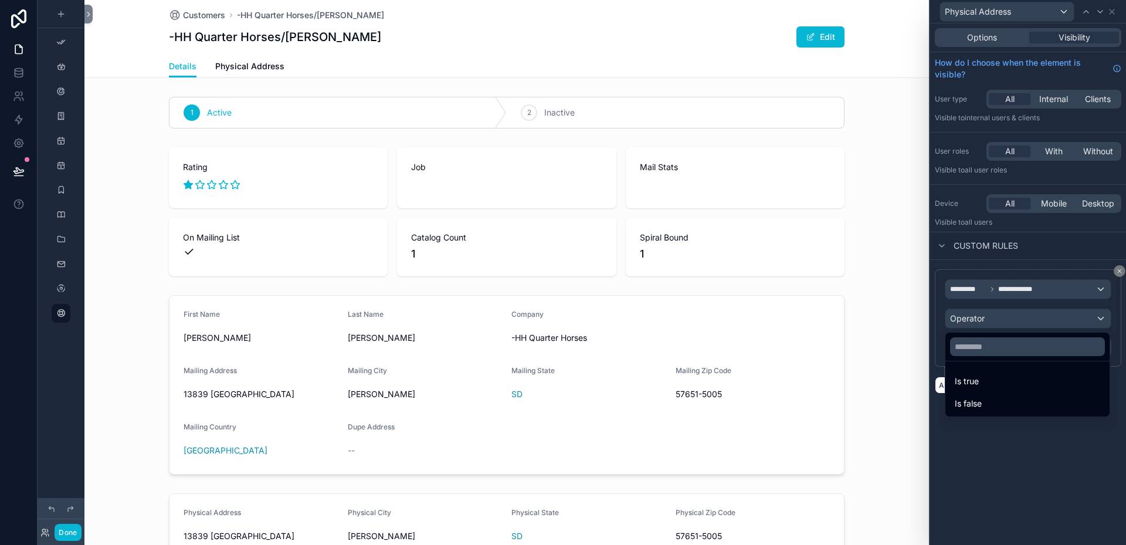
click at [972, 402] on span "Is false" at bounding box center [968, 403] width 27 height 14
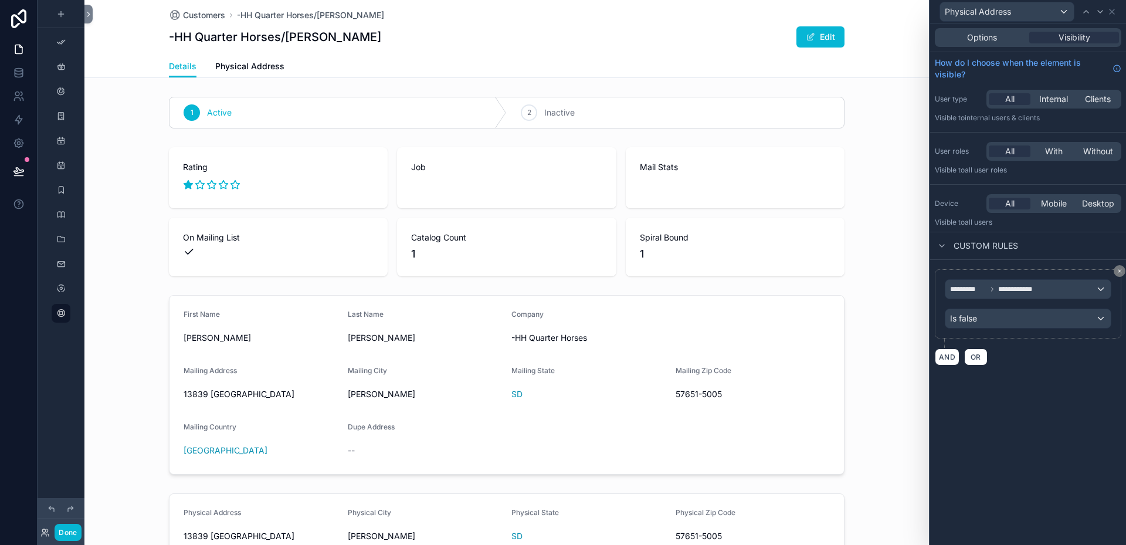
scroll to position [48, 0]
click at [255, 503] on div "scrollable content" at bounding box center [506, 555] width 845 height 133
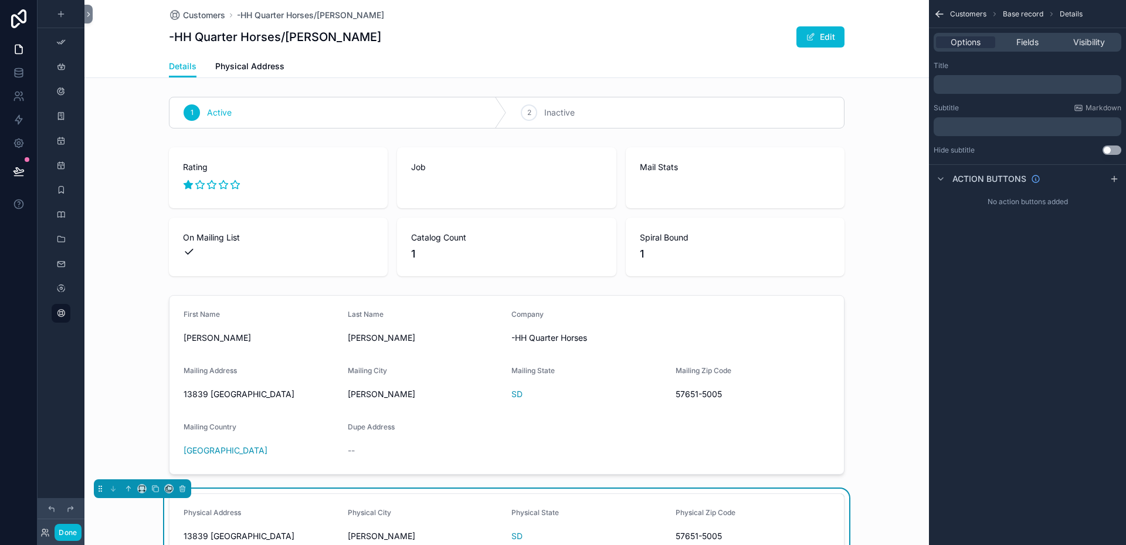
scroll to position [0, 0]
click at [169, 486] on icon "scrollable content" at bounding box center [169, 488] width 5 height 5
click at [205, 463] on span "Physical Address" at bounding box center [214, 463] width 66 height 14
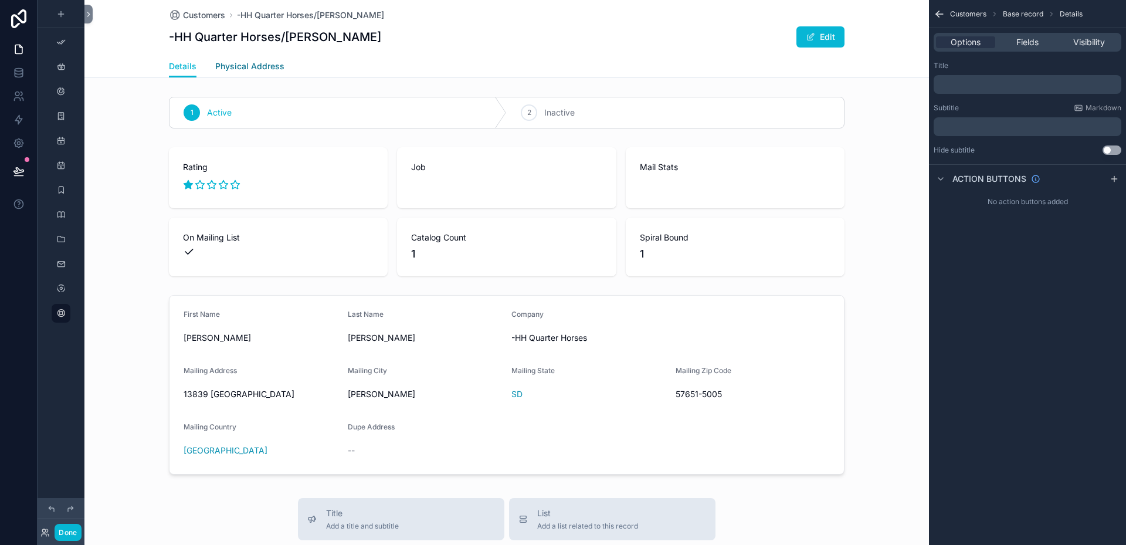
click at [235, 66] on span "Physical Address" at bounding box center [249, 66] width 69 height 12
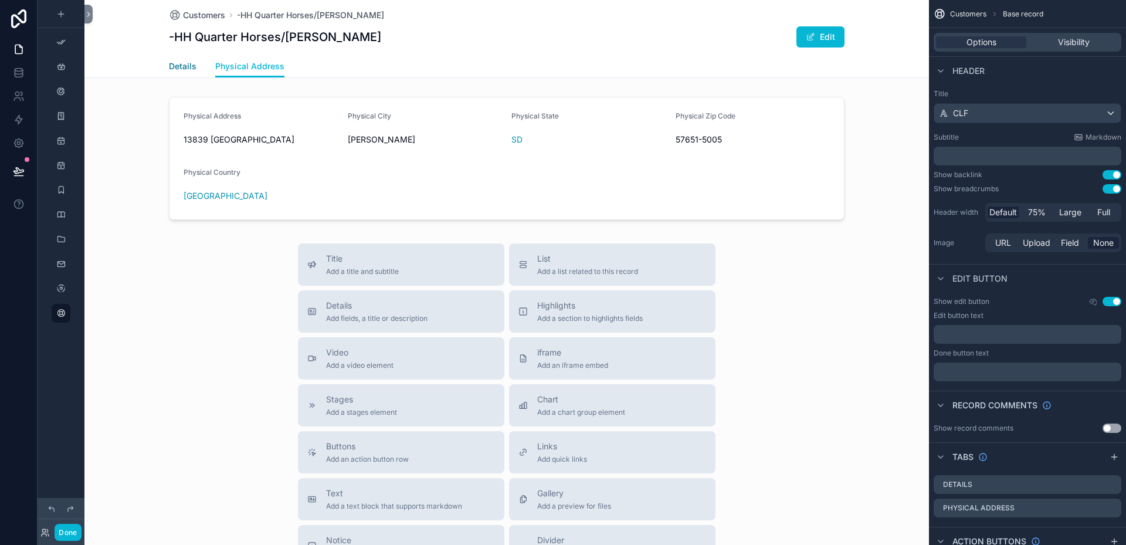
click at [184, 65] on span "Details" at bounding box center [183, 66] width 28 height 12
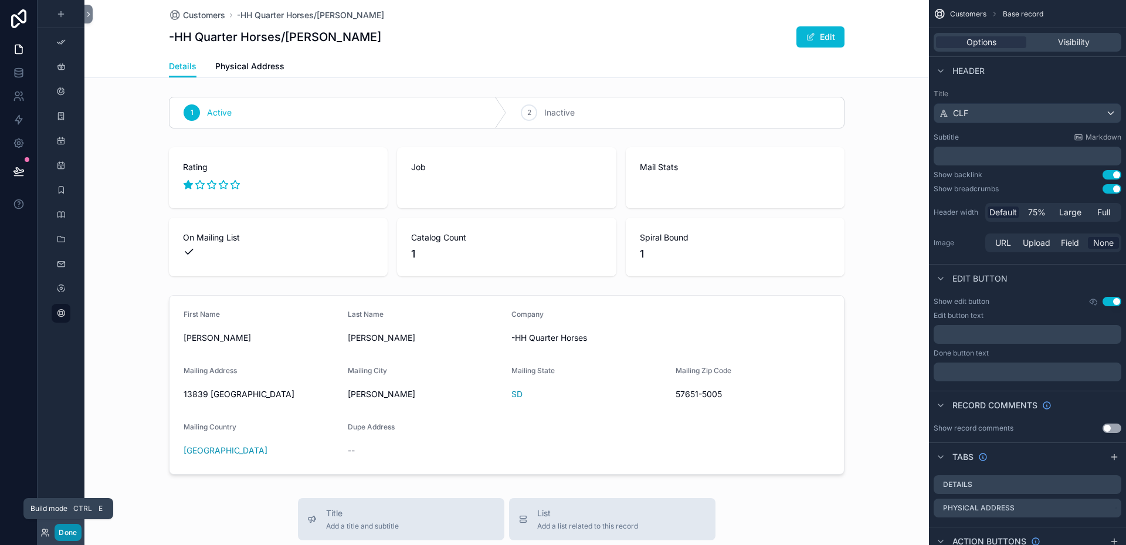
click at [67, 533] on button "Done" at bounding box center [68, 532] width 26 height 17
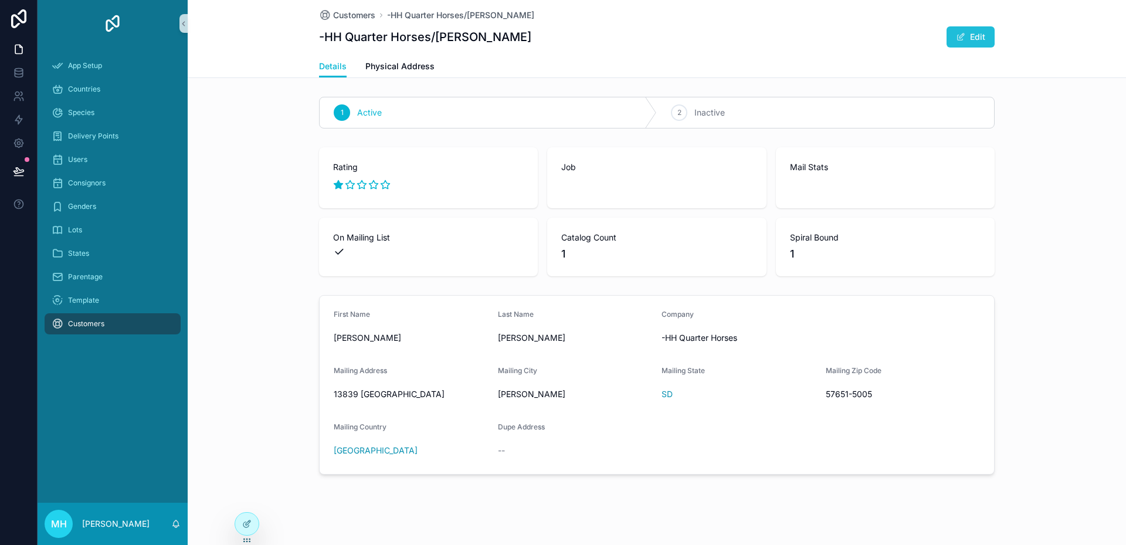
click at [974, 37] on button "Edit" at bounding box center [971, 36] width 48 height 21
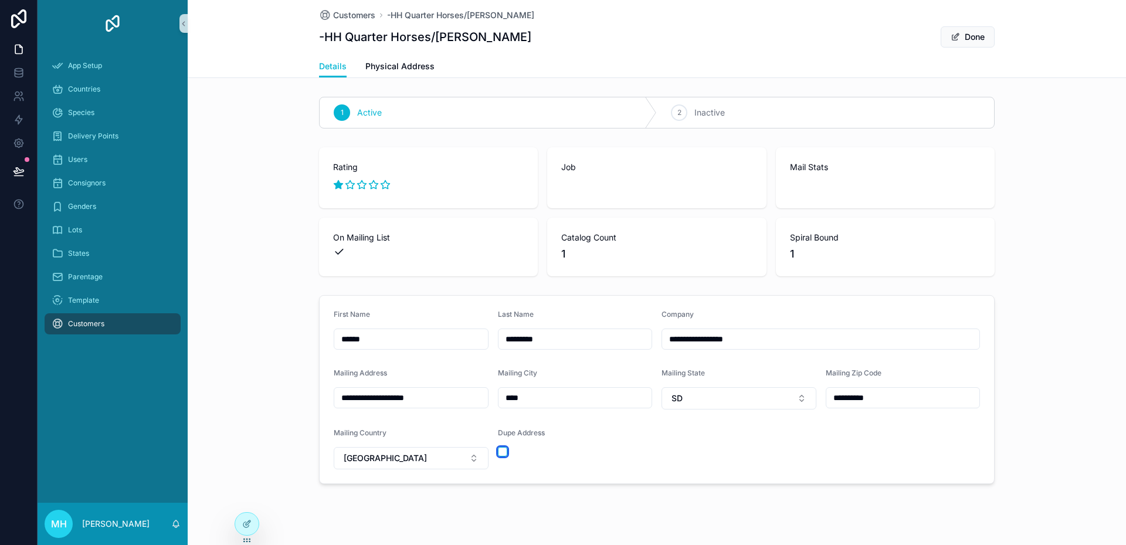
click at [500, 452] on button "scrollable content" at bounding box center [502, 451] width 9 height 9
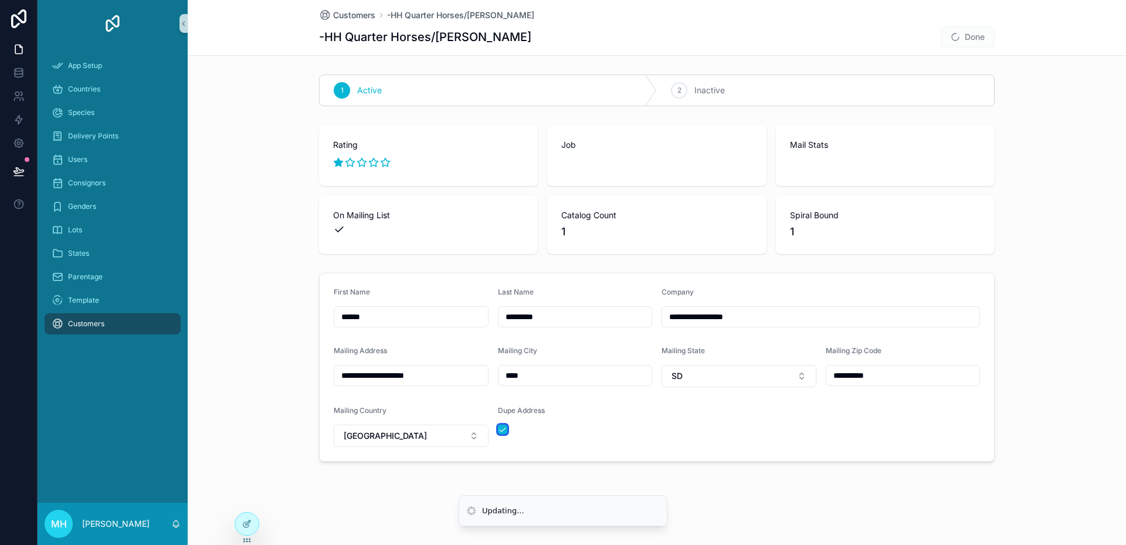
click at [501, 428] on button "scrollable content" at bounding box center [502, 429] width 9 height 9
click at [502, 432] on button "scrollable content" at bounding box center [502, 429] width 9 height 9
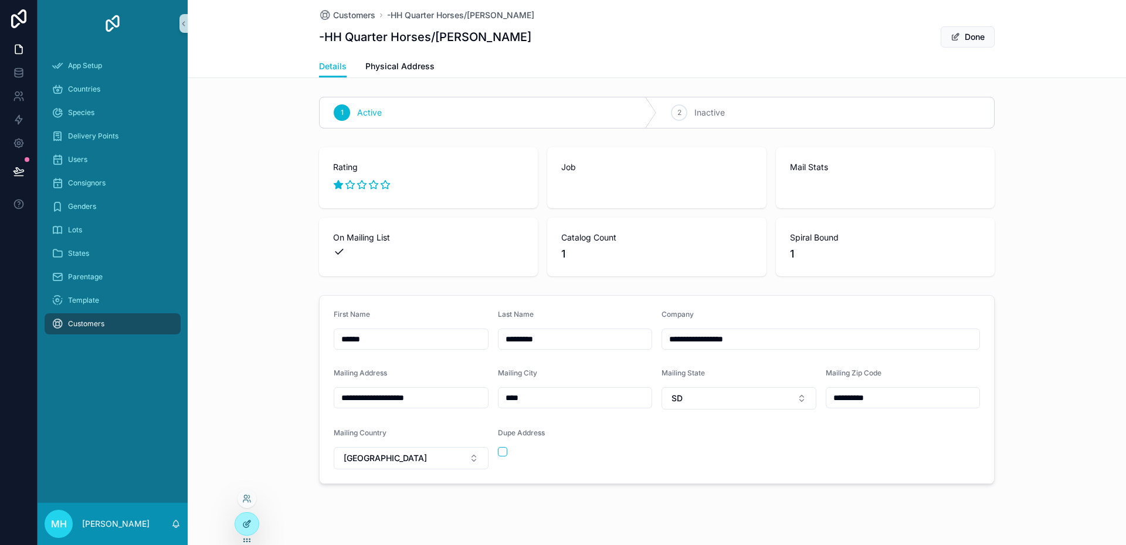
click at [249, 521] on icon at bounding box center [246, 523] width 9 height 9
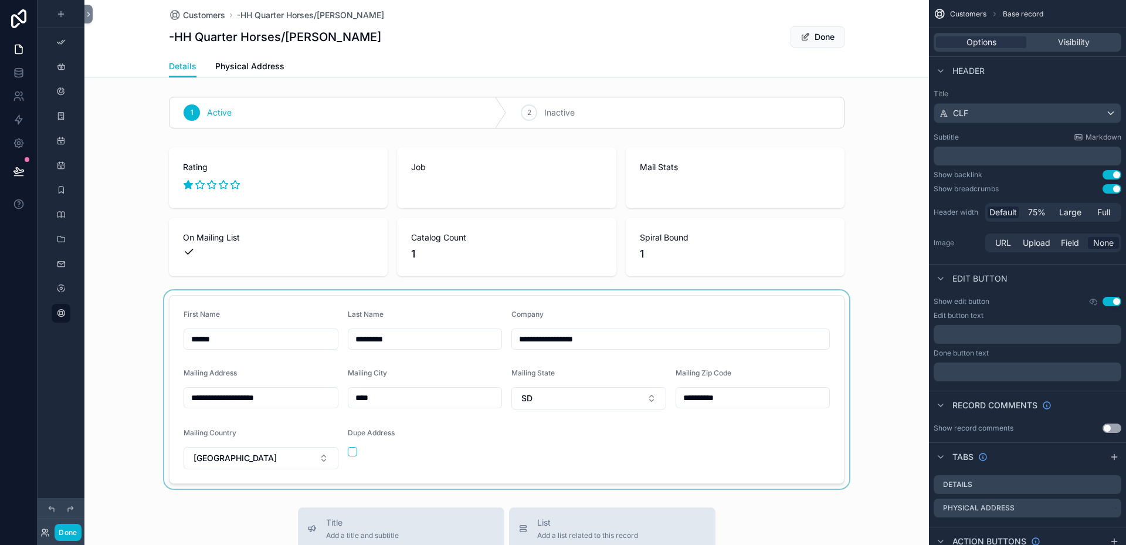
click at [512, 302] on div "scrollable content" at bounding box center [506, 389] width 845 height 198
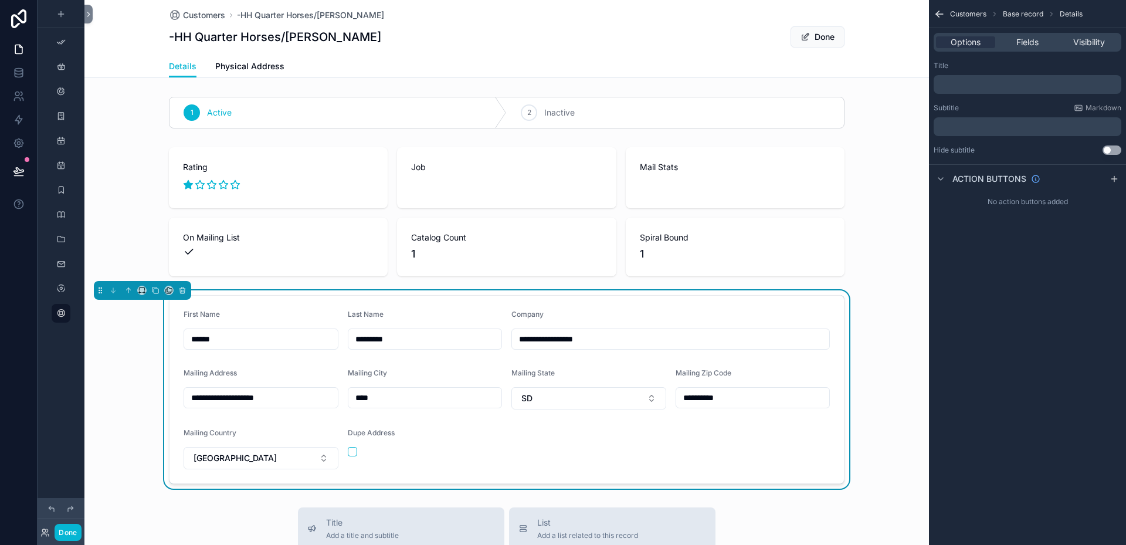
click at [487, 289] on div "**********" at bounding box center [506, 290] width 845 height 396
click at [76, 528] on button "Done" at bounding box center [68, 532] width 26 height 17
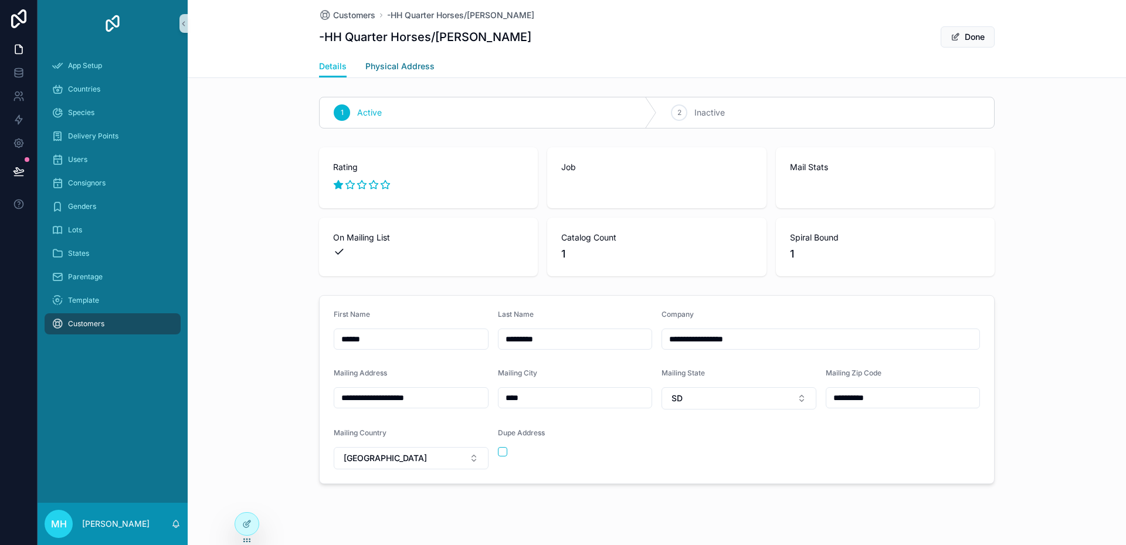
click at [386, 68] on span "Physical Address" at bounding box center [399, 66] width 69 height 12
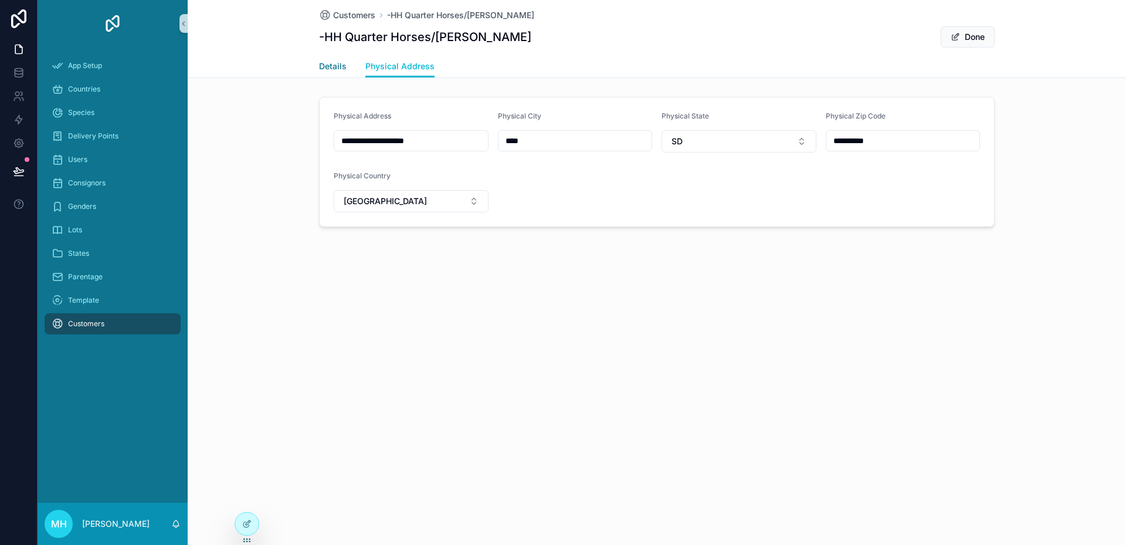
click at [330, 65] on span "Details" at bounding box center [333, 66] width 28 height 12
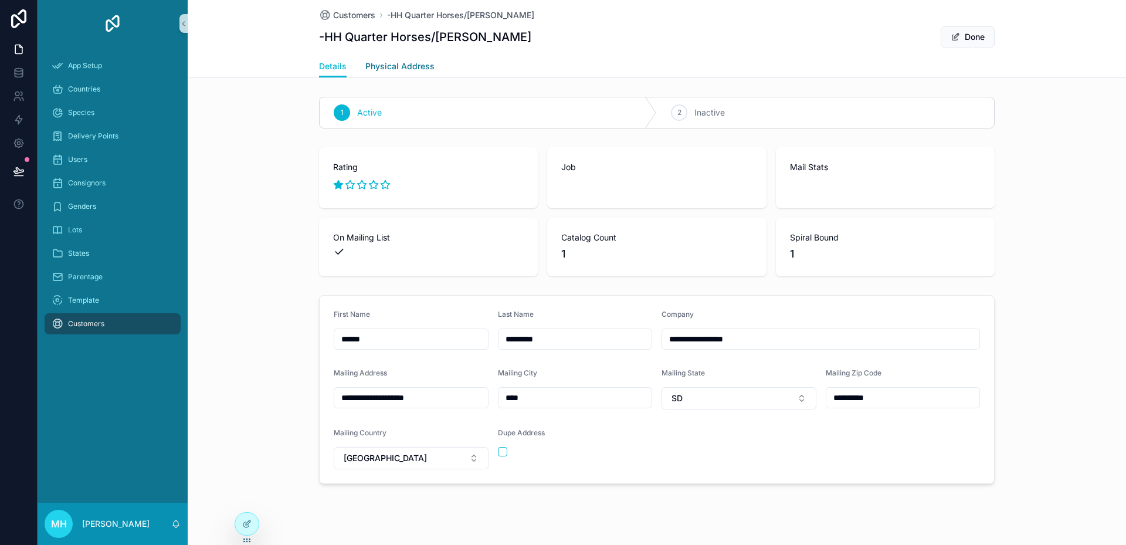
click at [374, 67] on span "Physical Address" at bounding box center [399, 66] width 69 height 12
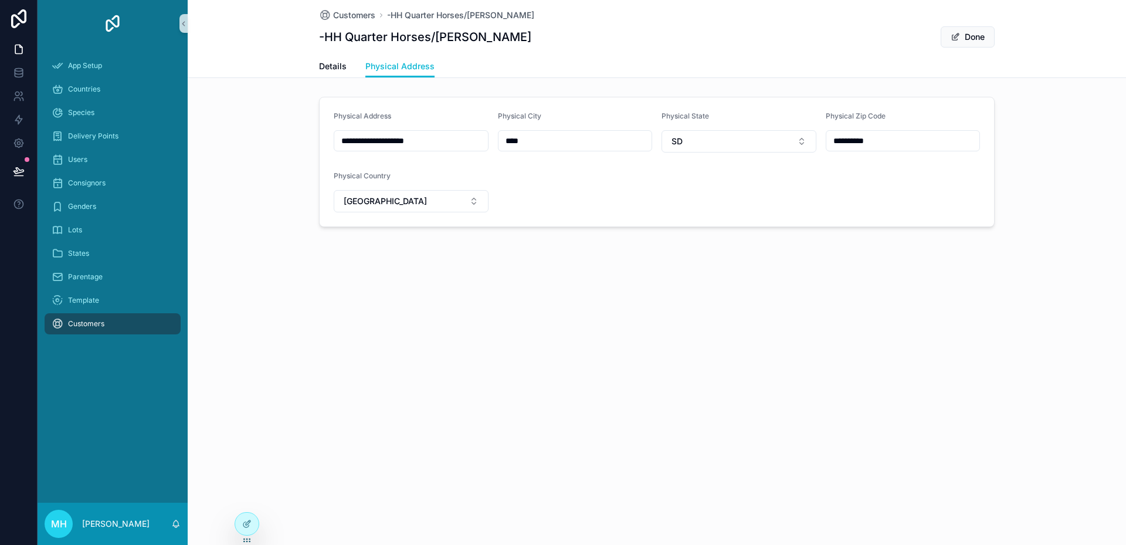
drag, startPoint x: 457, startPoint y: 144, endPoint x: 334, endPoint y: 133, distance: 124.2
click at [334, 133] on div "**********" at bounding box center [411, 140] width 155 height 21
type input "**********"
click at [973, 39] on button "Done" at bounding box center [968, 36] width 54 height 21
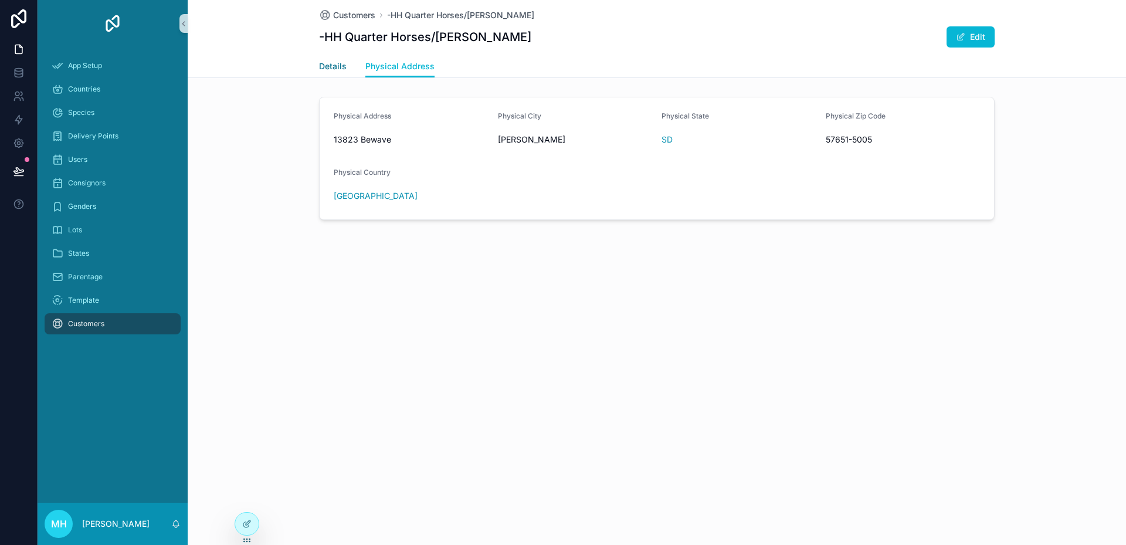
click at [338, 67] on span "Details" at bounding box center [333, 66] width 28 height 12
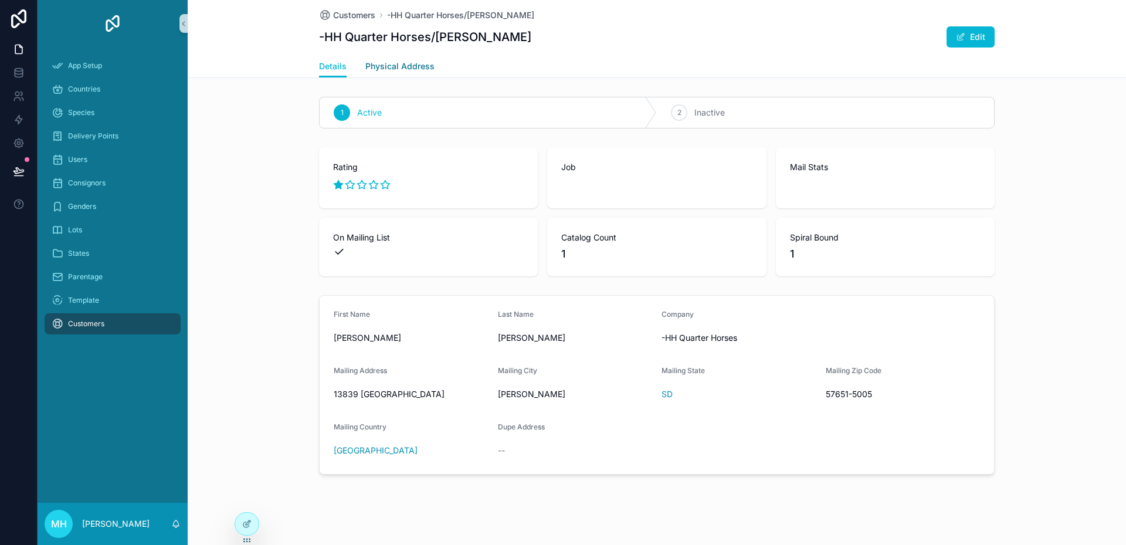
click at [385, 65] on span "Physical Address" at bounding box center [399, 66] width 69 height 12
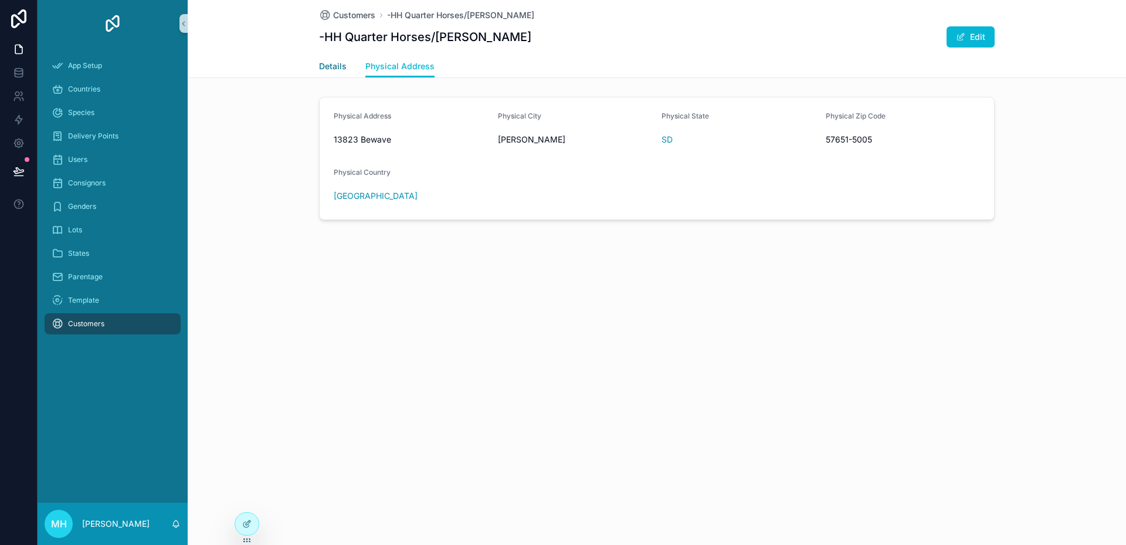
click at [343, 64] on span "Details" at bounding box center [333, 66] width 28 height 12
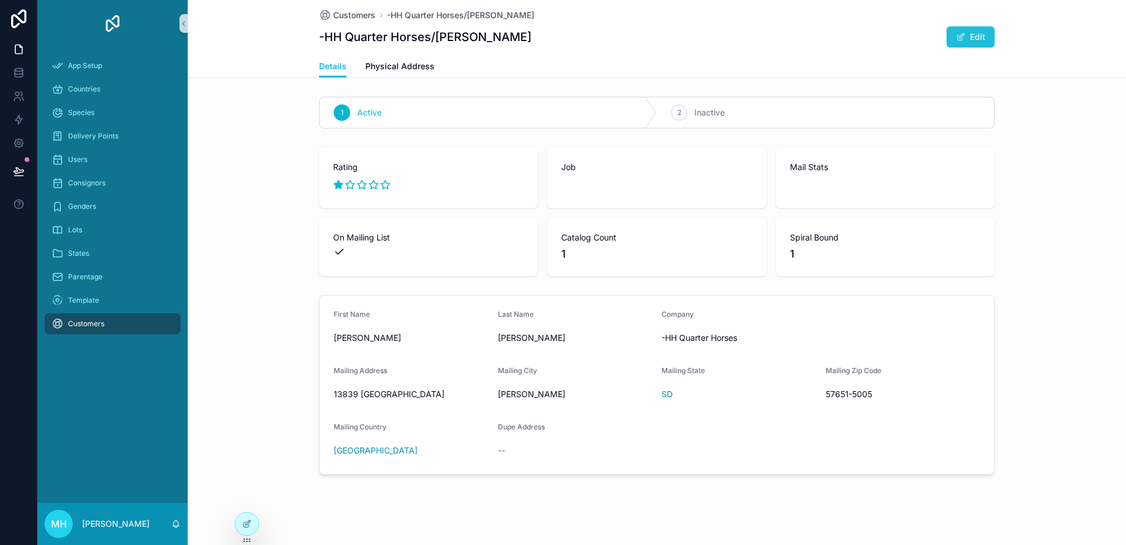
click at [978, 38] on button "Edit" at bounding box center [971, 36] width 48 height 21
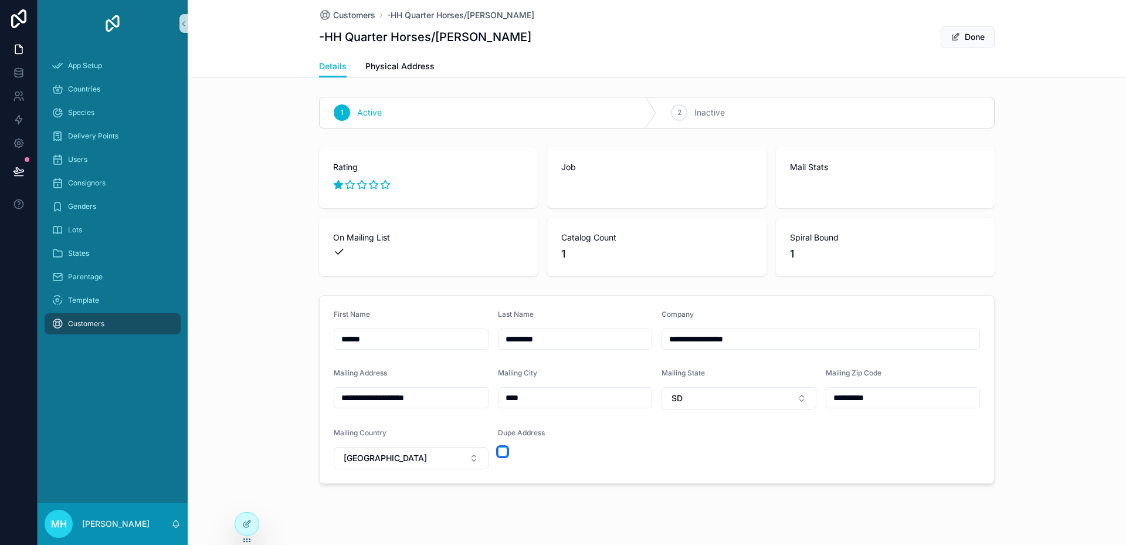
click at [502, 451] on button "scrollable content" at bounding box center [502, 451] width 9 height 9
click at [401, 66] on span "Physical Address" at bounding box center [399, 66] width 69 height 12
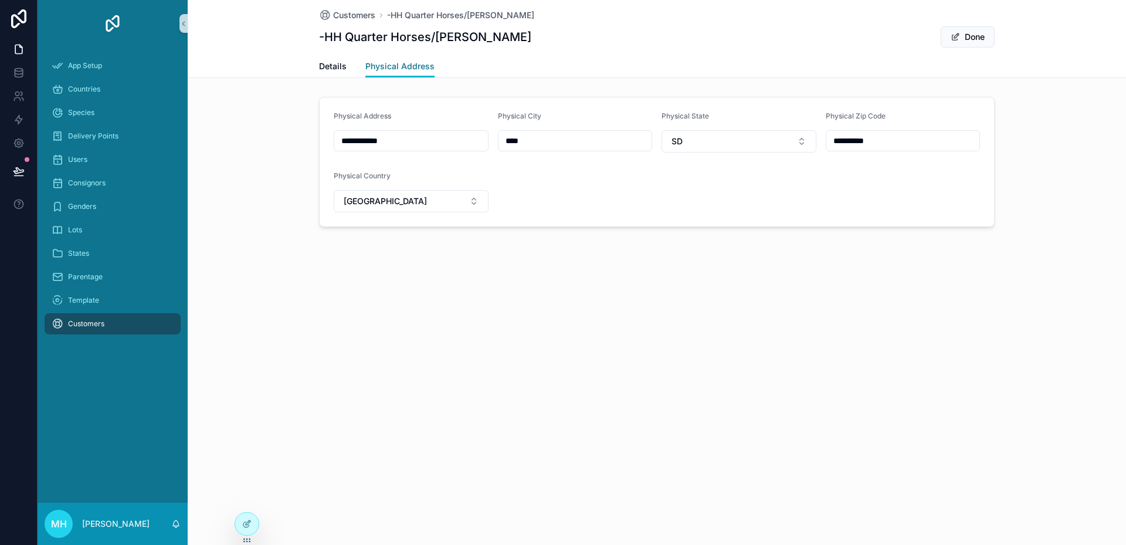
type input "**********"
click at [331, 64] on span "Details" at bounding box center [333, 66] width 28 height 12
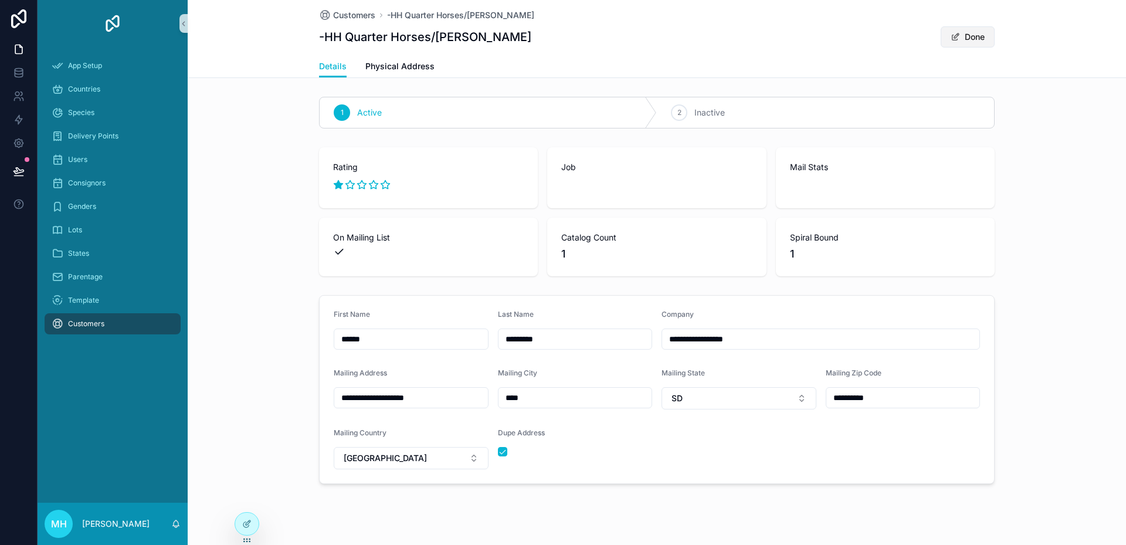
click at [972, 36] on button "Done" at bounding box center [968, 36] width 54 height 21
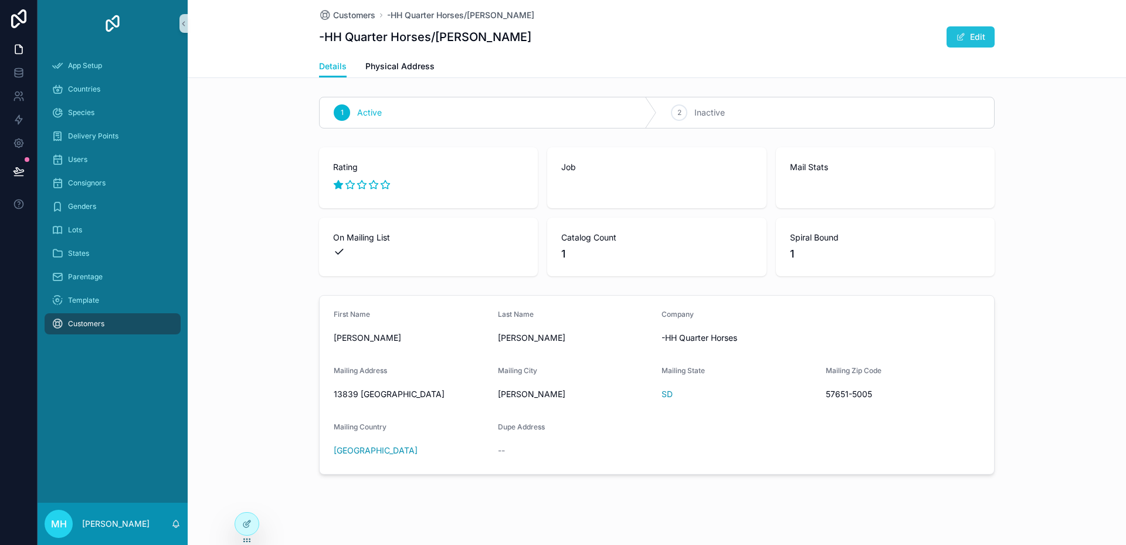
click at [972, 36] on button "Edit" at bounding box center [971, 36] width 48 height 21
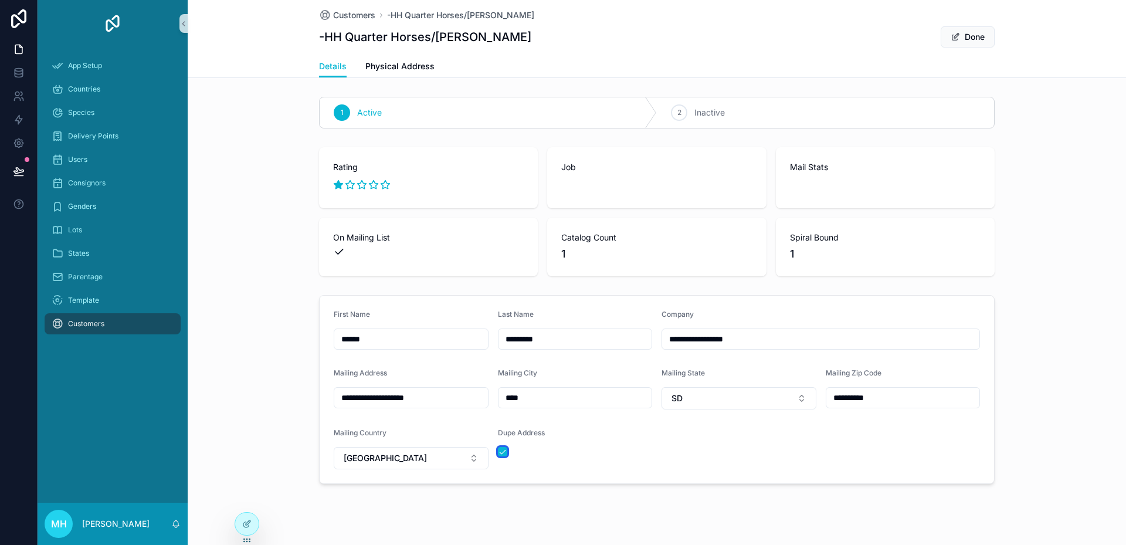
click at [498, 450] on button "scrollable content" at bounding box center [502, 451] width 9 height 9
click at [386, 65] on span "Physical Address" at bounding box center [399, 66] width 69 height 12
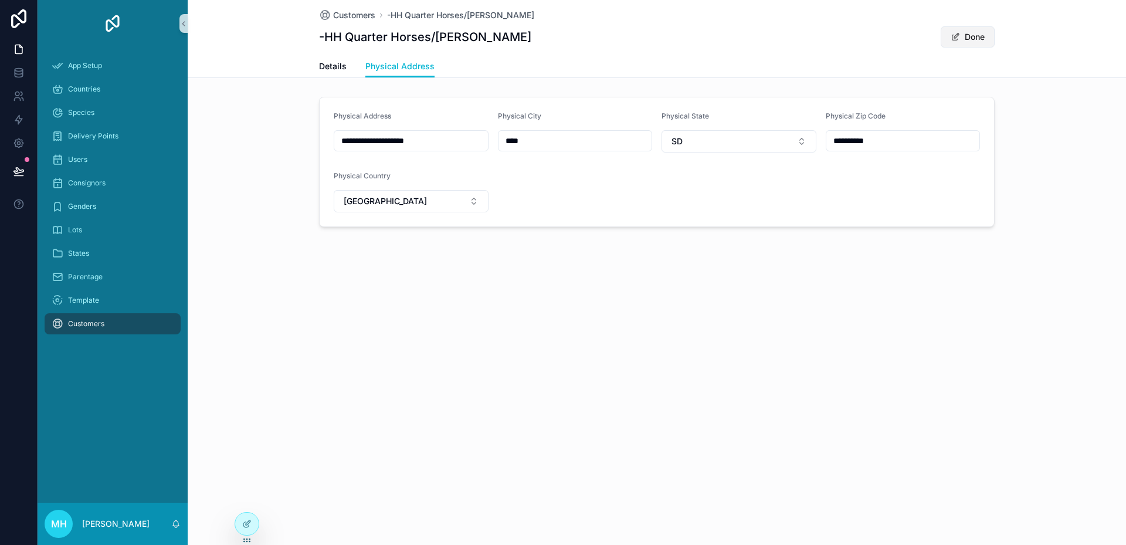
click at [982, 36] on button "Done" at bounding box center [968, 36] width 54 height 21
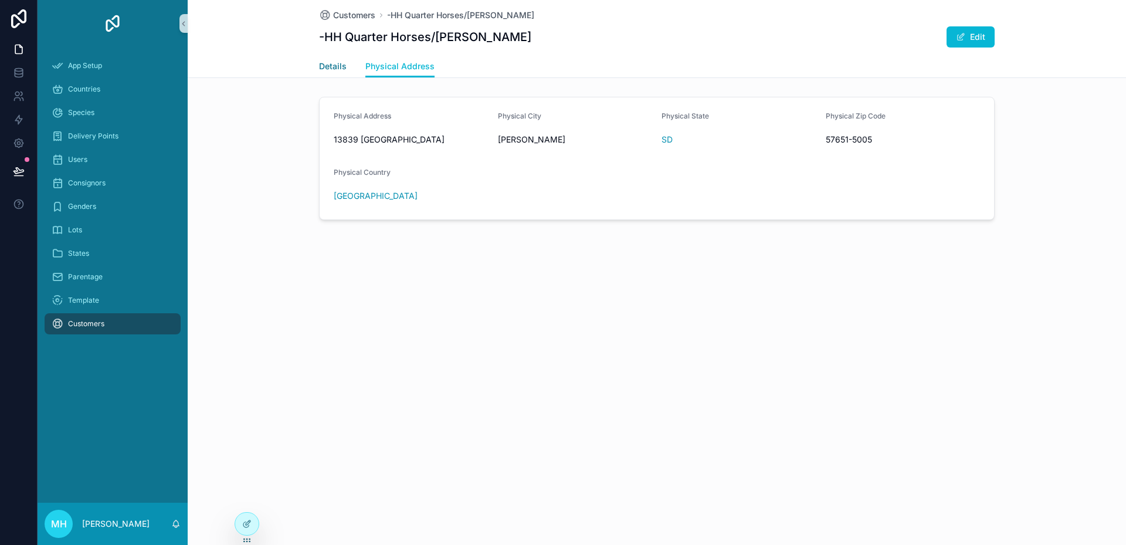
click at [336, 65] on span "Details" at bounding box center [333, 66] width 28 height 12
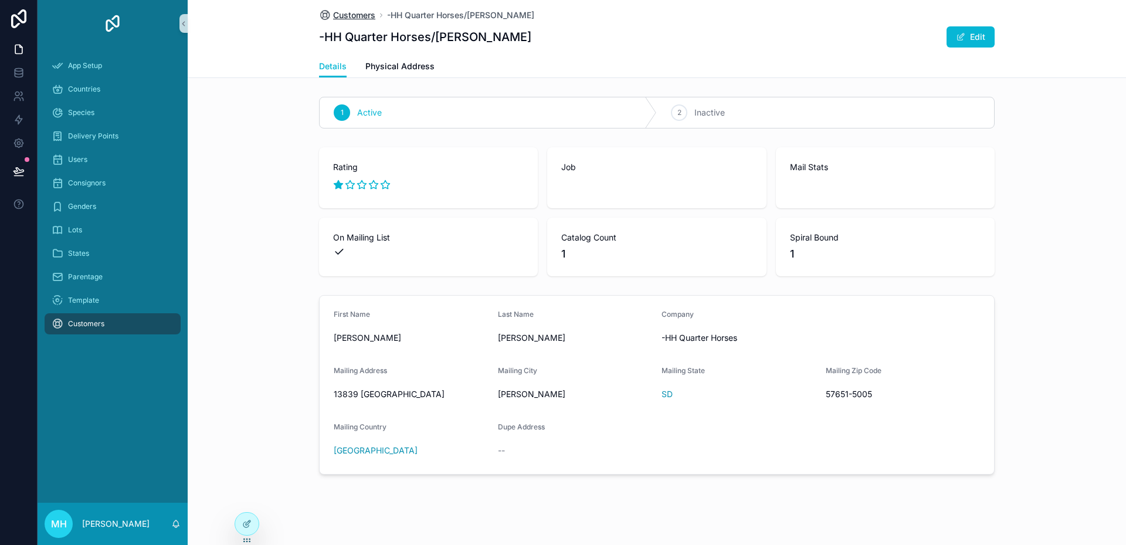
click at [355, 16] on span "Customers" at bounding box center [354, 15] width 42 height 12
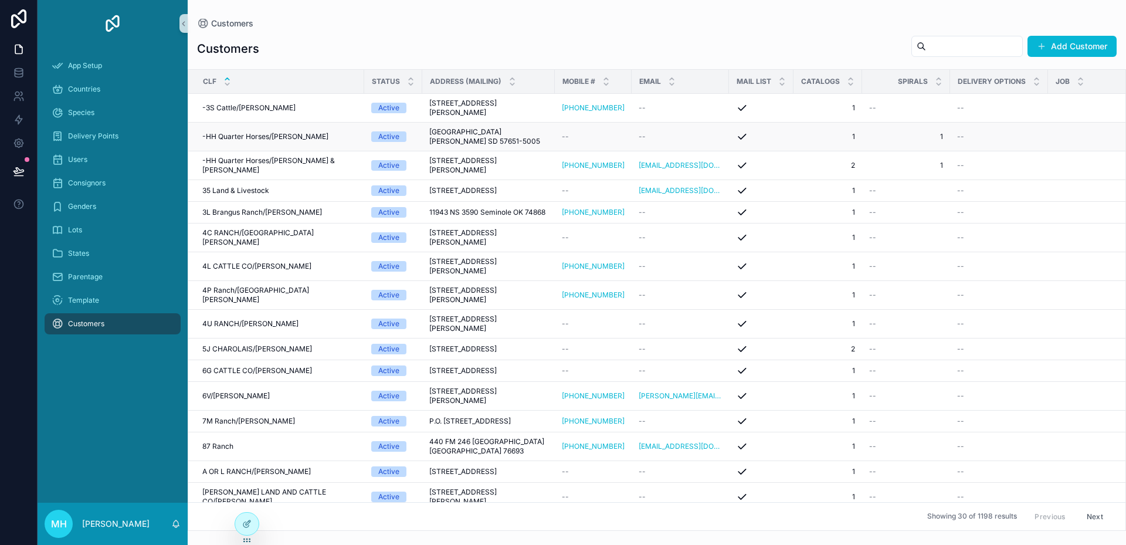
click at [310, 140] on span "-HH Quarter Horses/[PERSON_NAME]" at bounding box center [265, 136] width 126 height 9
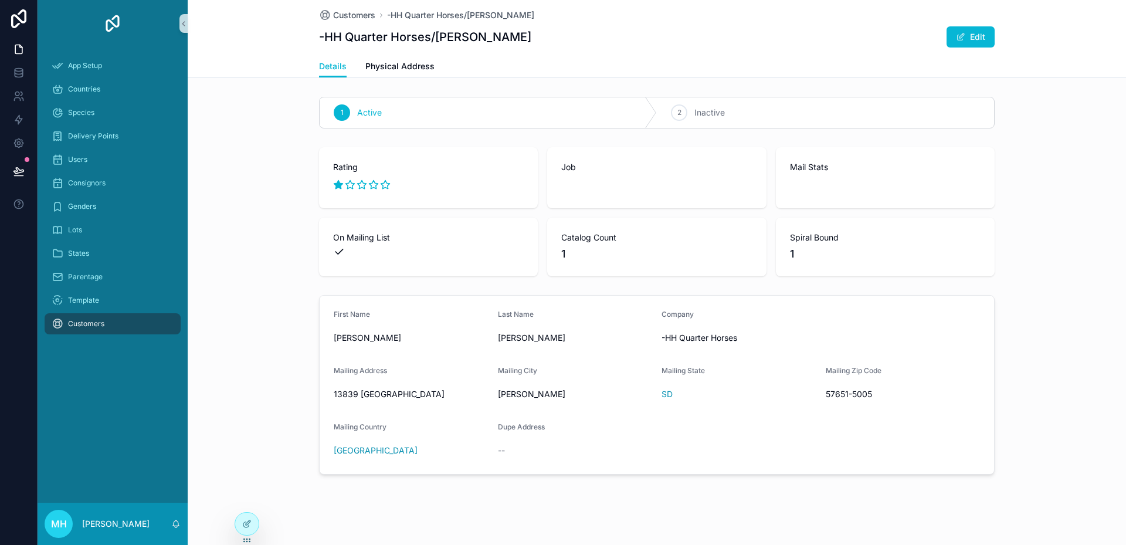
click at [358, 182] on icon "scrollable content" at bounding box center [362, 185] width 9 height 8
click at [775, 106] on div "2 Inactive" at bounding box center [825, 112] width 337 height 30
click at [388, 106] on div "Active" at bounding box center [488, 112] width 337 height 30
click at [677, 111] on icon "scrollable content" at bounding box center [679, 113] width 6 height 4
click at [338, 112] on icon "scrollable content" at bounding box center [341, 112] width 9 height 9
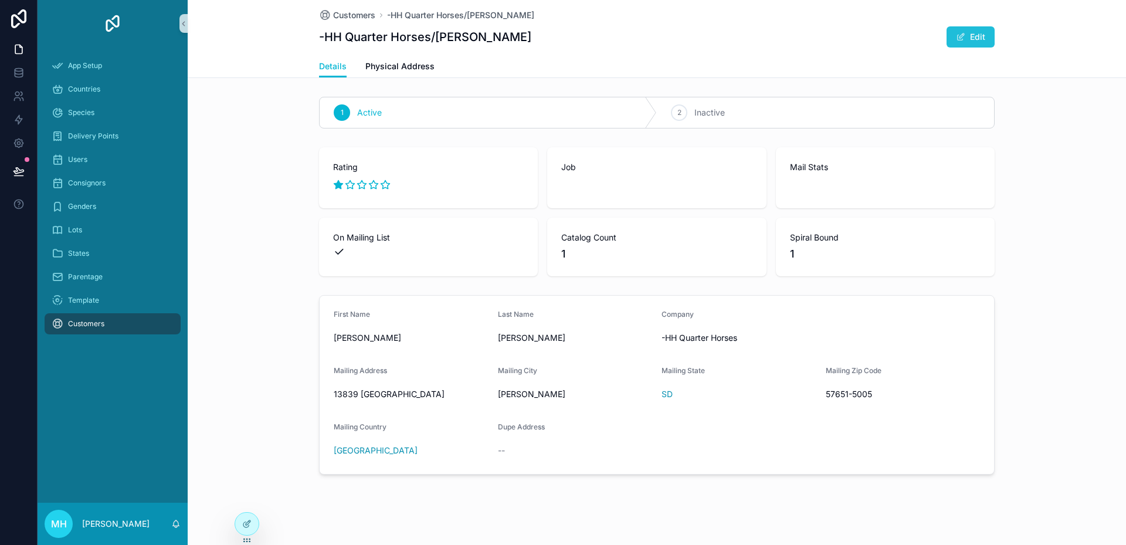
click at [972, 33] on button "Edit" at bounding box center [971, 36] width 48 height 21
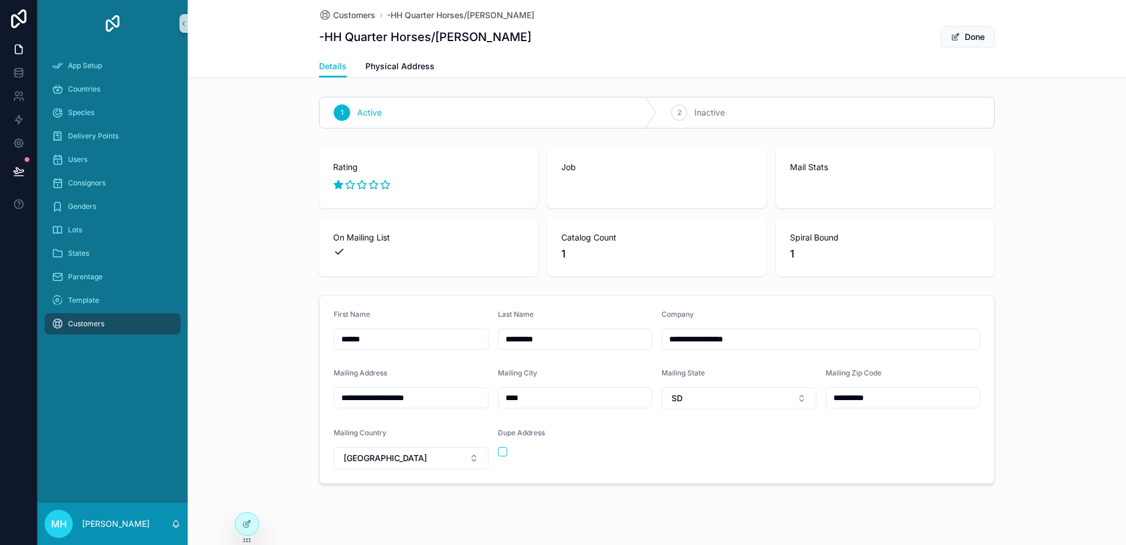
click at [398, 240] on span "On Mailing List" at bounding box center [428, 238] width 191 height 12
click at [393, 231] on div "On Mailing List" at bounding box center [428, 247] width 219 height 59
click at [247, 520] on icon at bounding box center [246, 523] width 9 height 9
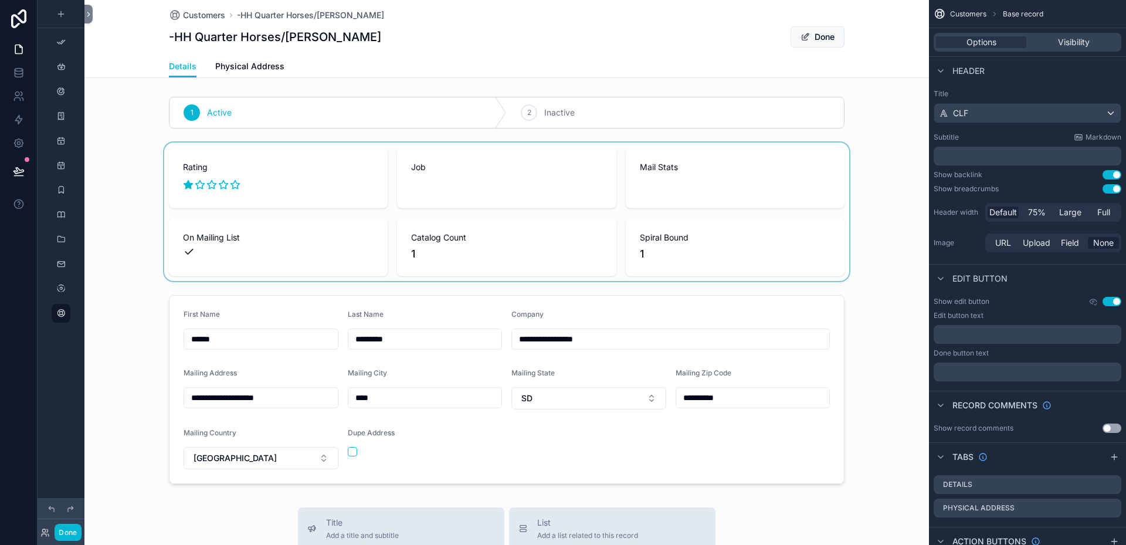
click at [318, 195] on div "scrollable content" at bounding box center [506, 212] width 845 height 138
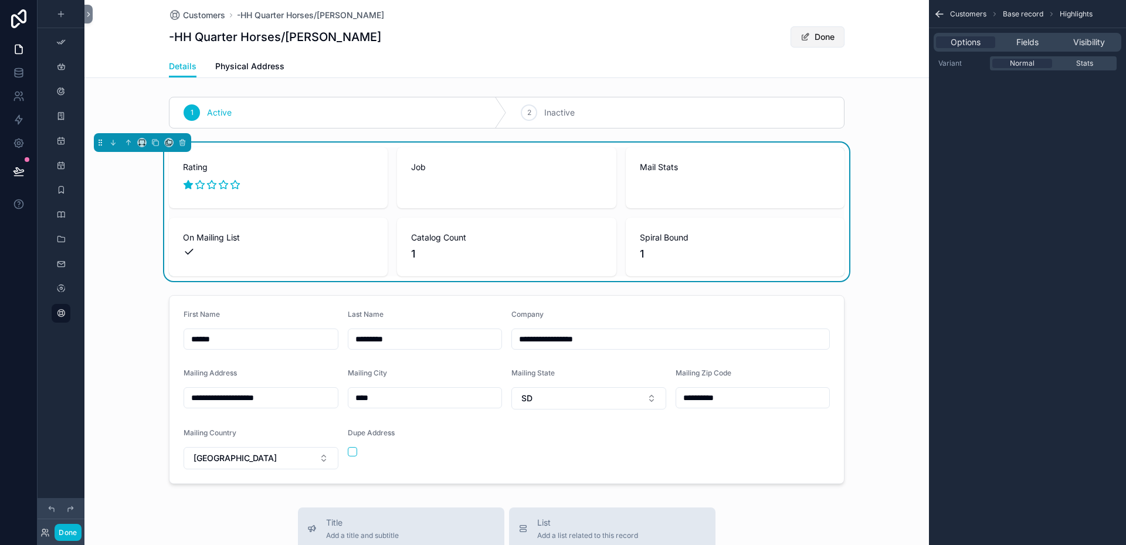
click at [825, 38] on button "Done" at bounding box center [818, 36] width 54 height 21
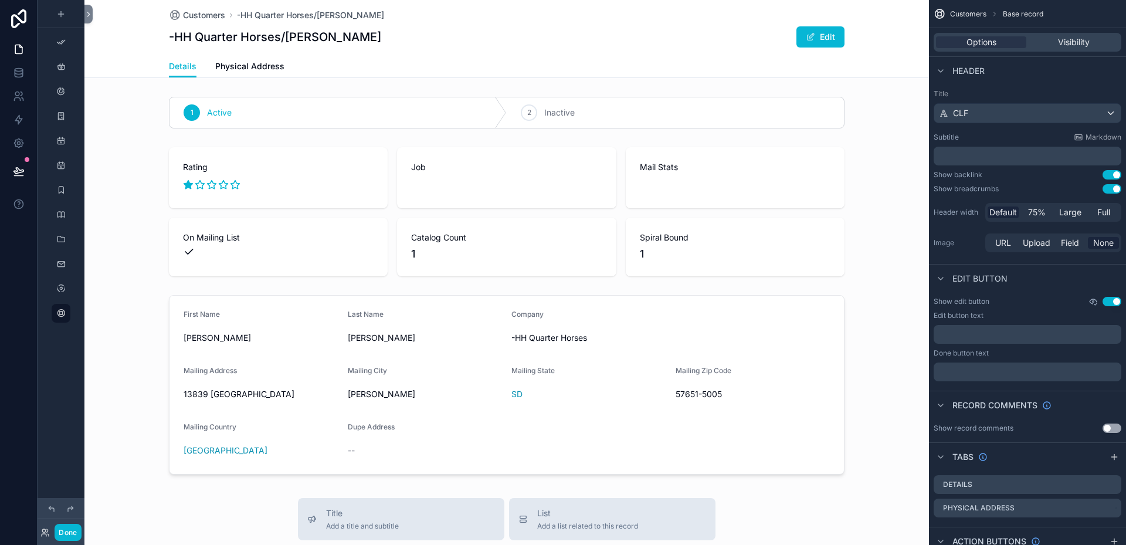
click at [1093, 302] on icon "scrollable content" at bounding box center [1094, 302] width 2 height 2
drag, startPoint x: 1100, startPoint y: 315, endPoint x: 1005, endPoint y: 327, distance: 95.7
click at [1005, 327] on div "How do I choose when the element is visible? User type All Internal Clients Vis…" at bounding box center [563, 272] width 1126 height 545
click at [1094, 304] on icon "scrollable content" at bounding box center [1092, 301] width 9 height 9
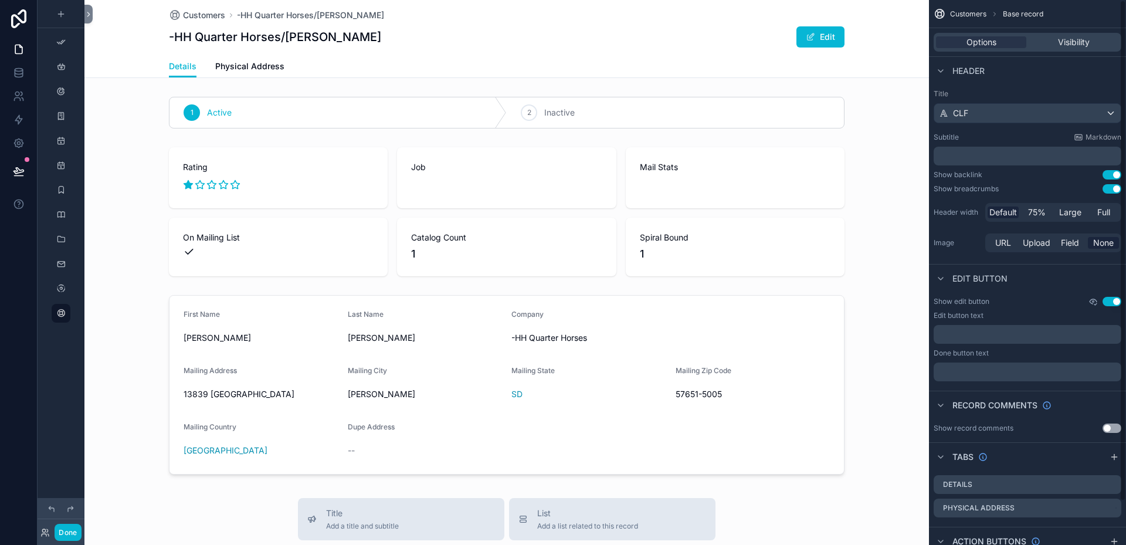
click at [1094, 304] on icon "scrollable content" at bounding box center [1092, 301] width 9 height 9
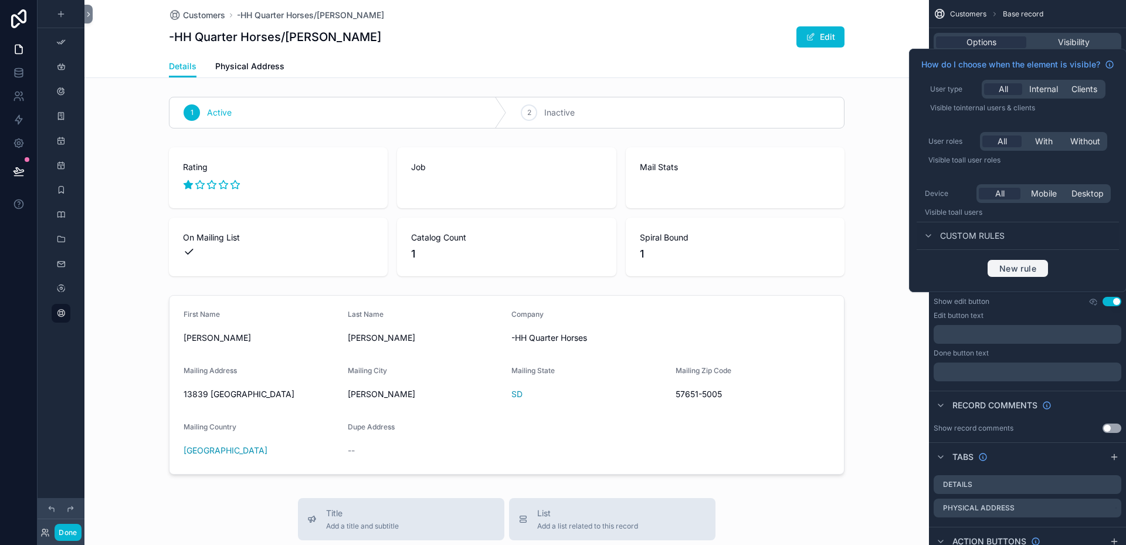
click at [1024, 263] on span "New rule" at bounding box center [1018, 268] width 46 height 11
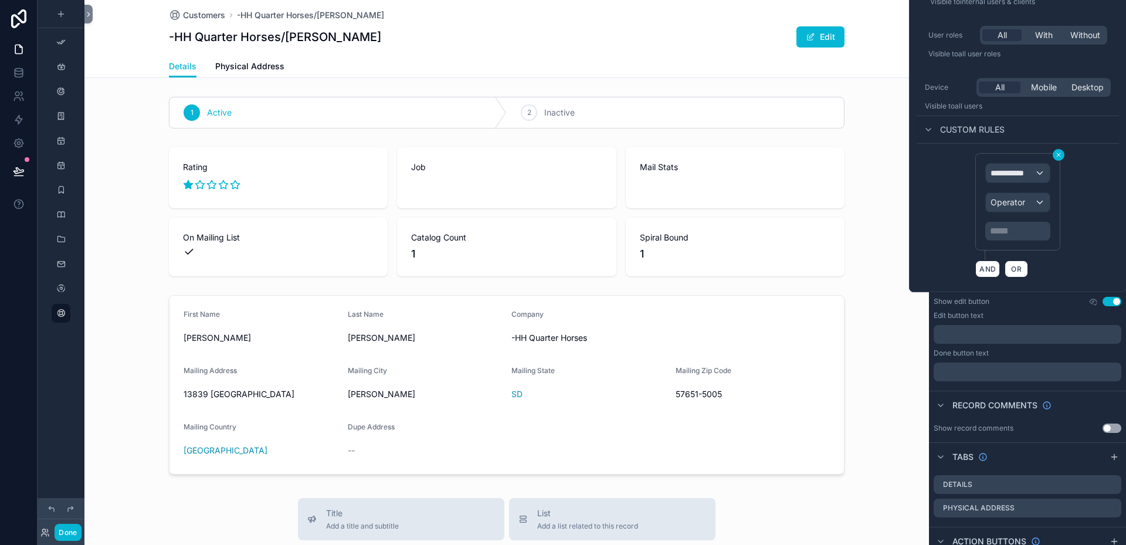
click at [1060, 155] on icon at bounding box center [1058, 154] width 7 height 7
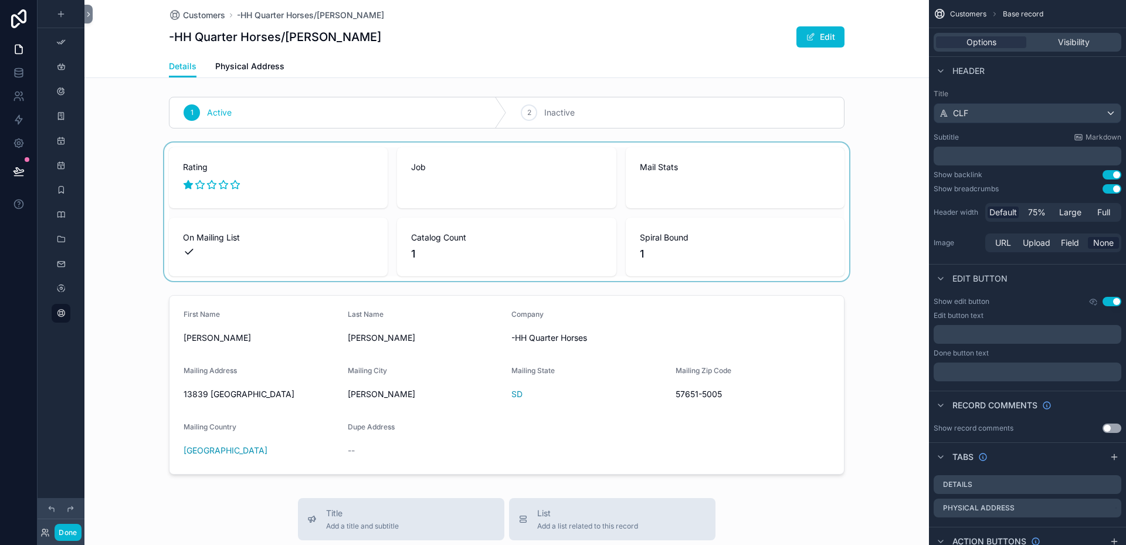
click at [885, 251] on div "scrollable content" at bounding box center [506, 212] width 845 height 138
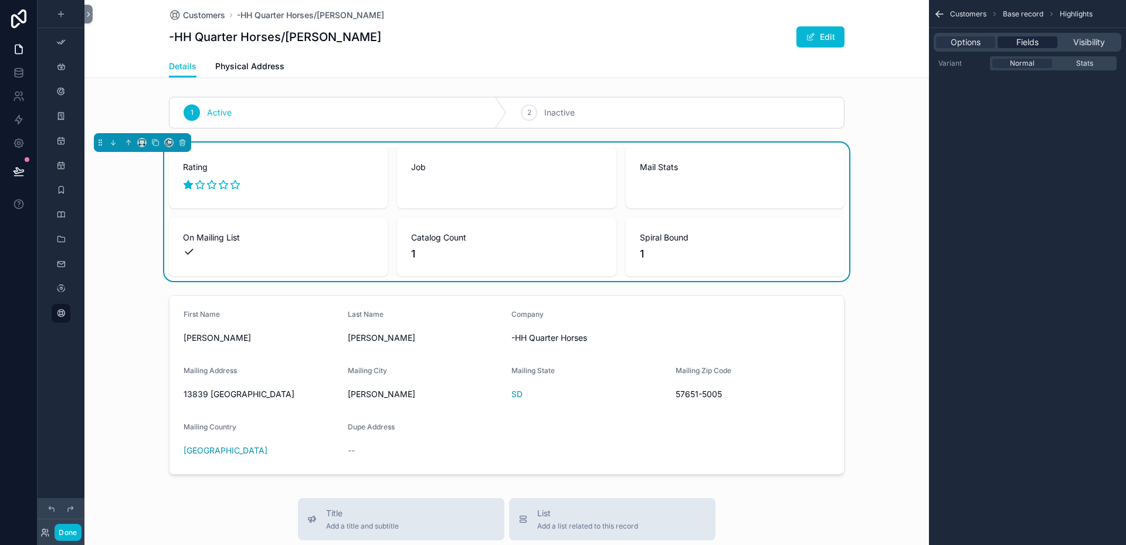
click at [1024, 40] on span "Fields" at bounding box center [1027, 42] width 22 height 12
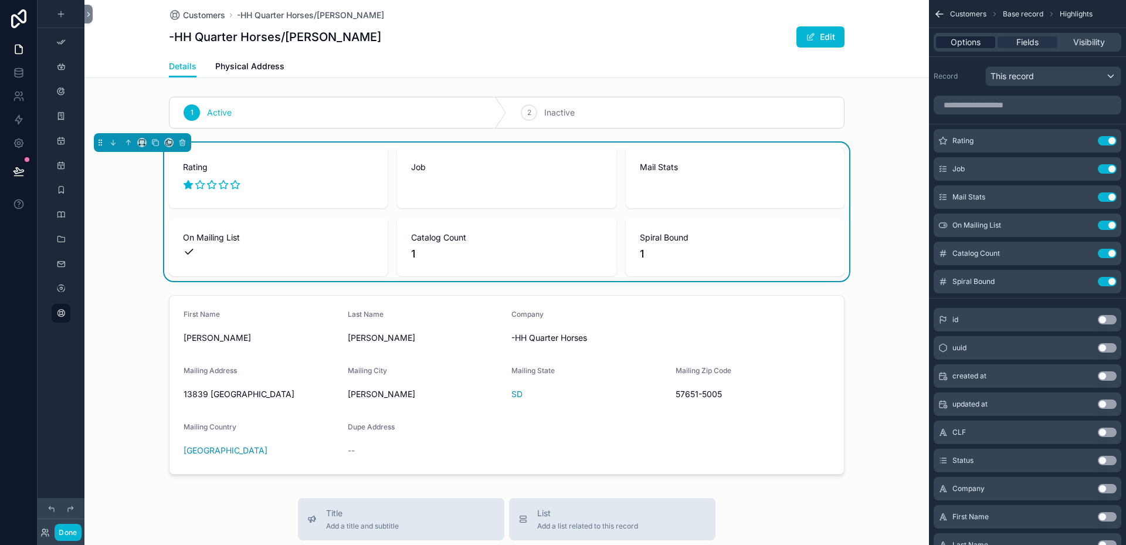
click at [963, 39] on span "Options" at bounding box center [966, 42] width 30 height 12
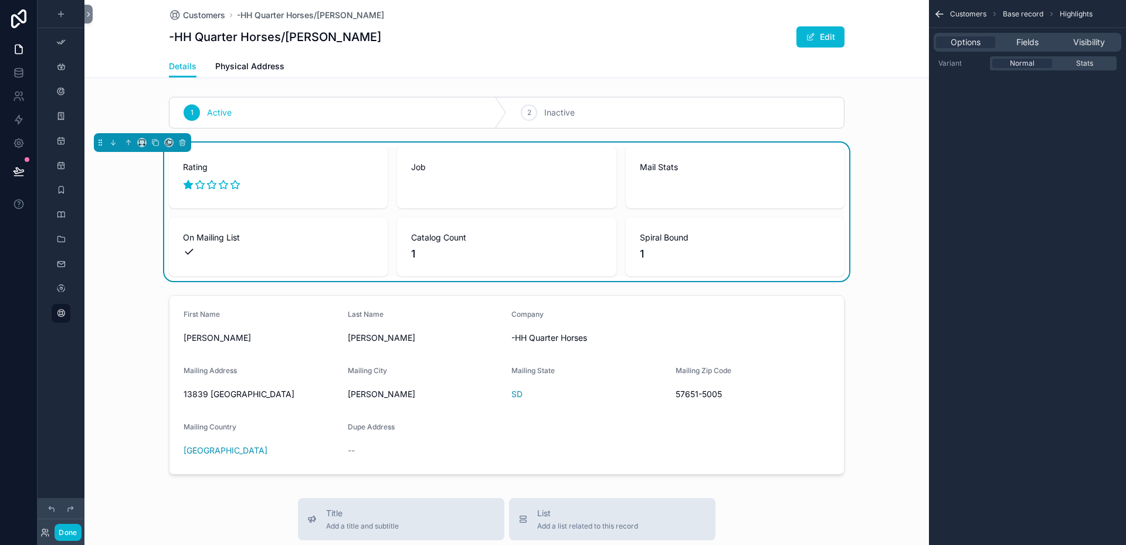
click at [771, 41] on div "Edit" at bounding box center [801, 37] width 88 height 22
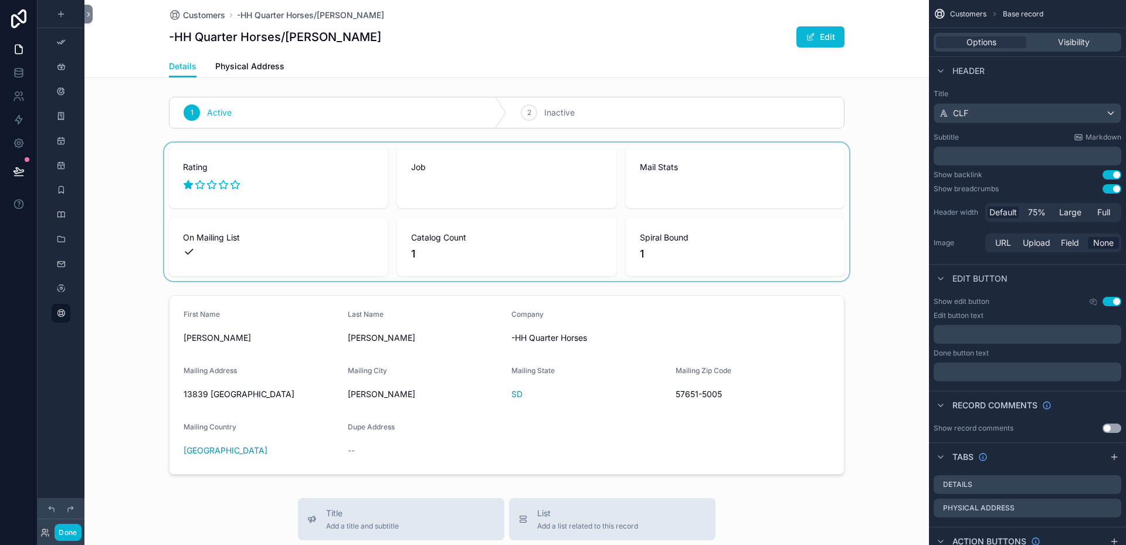
click at [1107, 176] on button "Use setting" at bounding box center [1112, 174] width 19 height 9
click at [1113, 174] on button "Use setting" at bounding box center [1112, 174] width 19 height 9
